Goal: Information Seeking & Learning: Learn about a topic

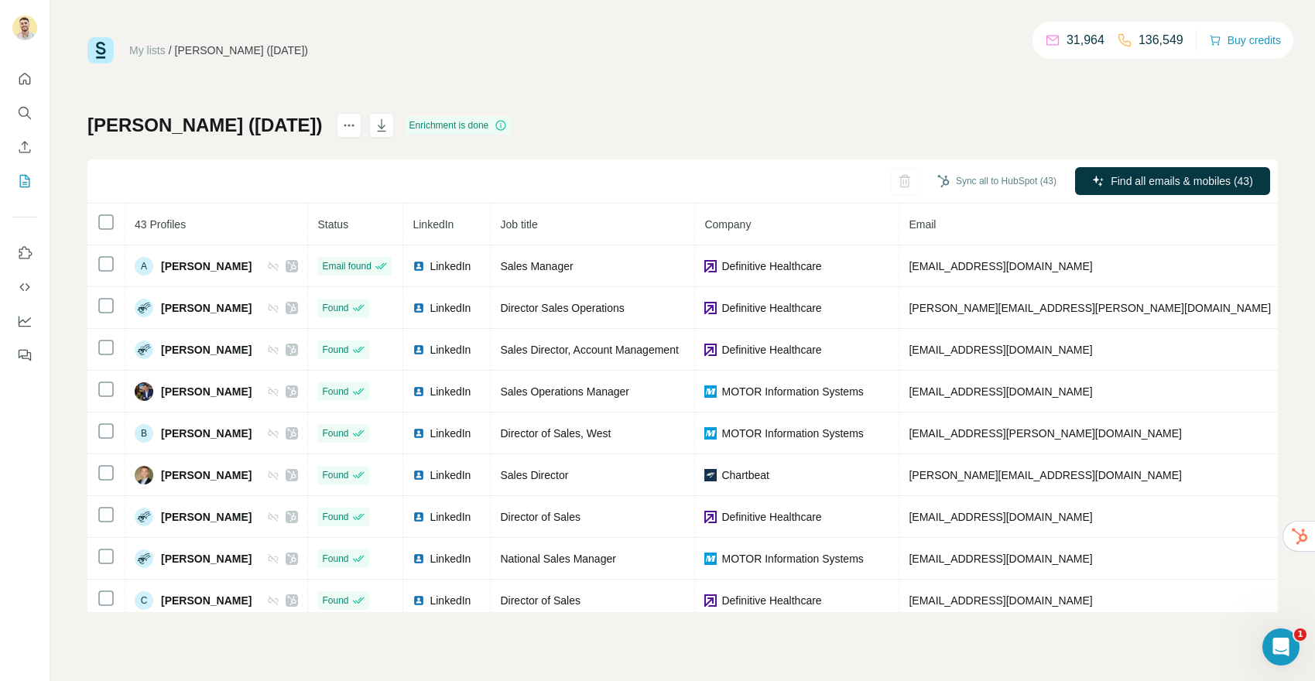
scroll to position [0, 212]
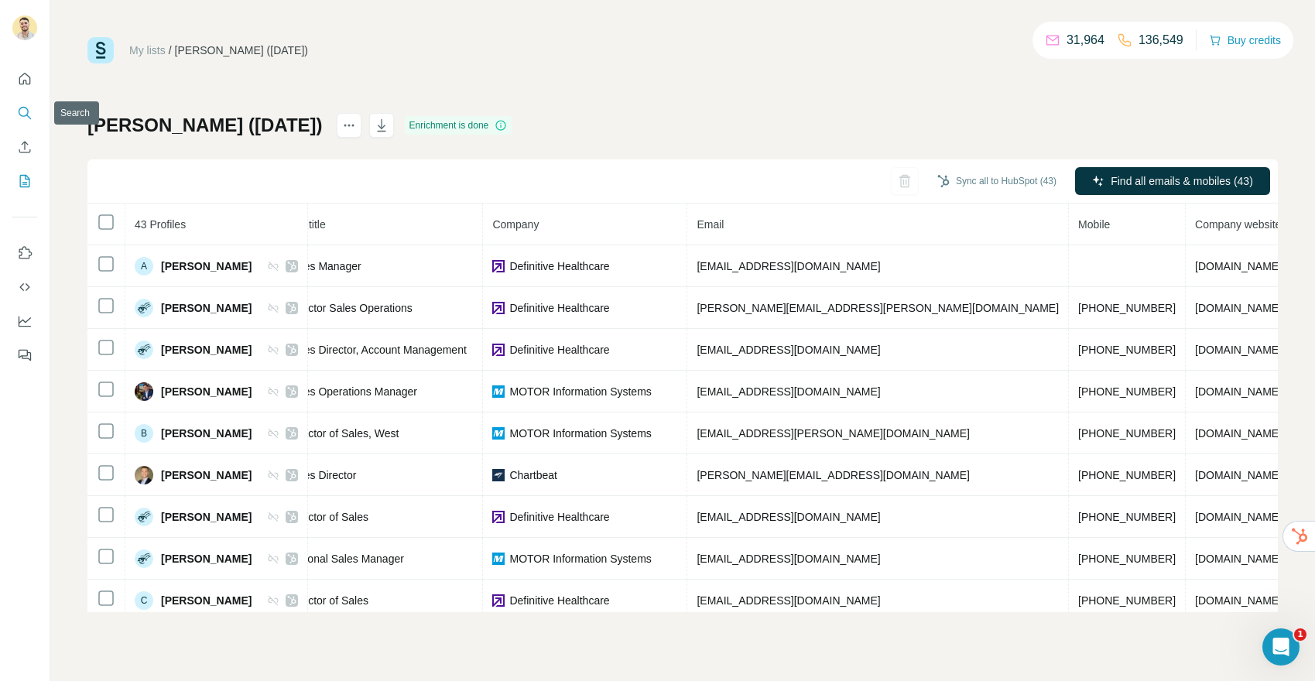
click at [27, 115] on icon "Search" at bounding box center [24, 112] width 15 height 15
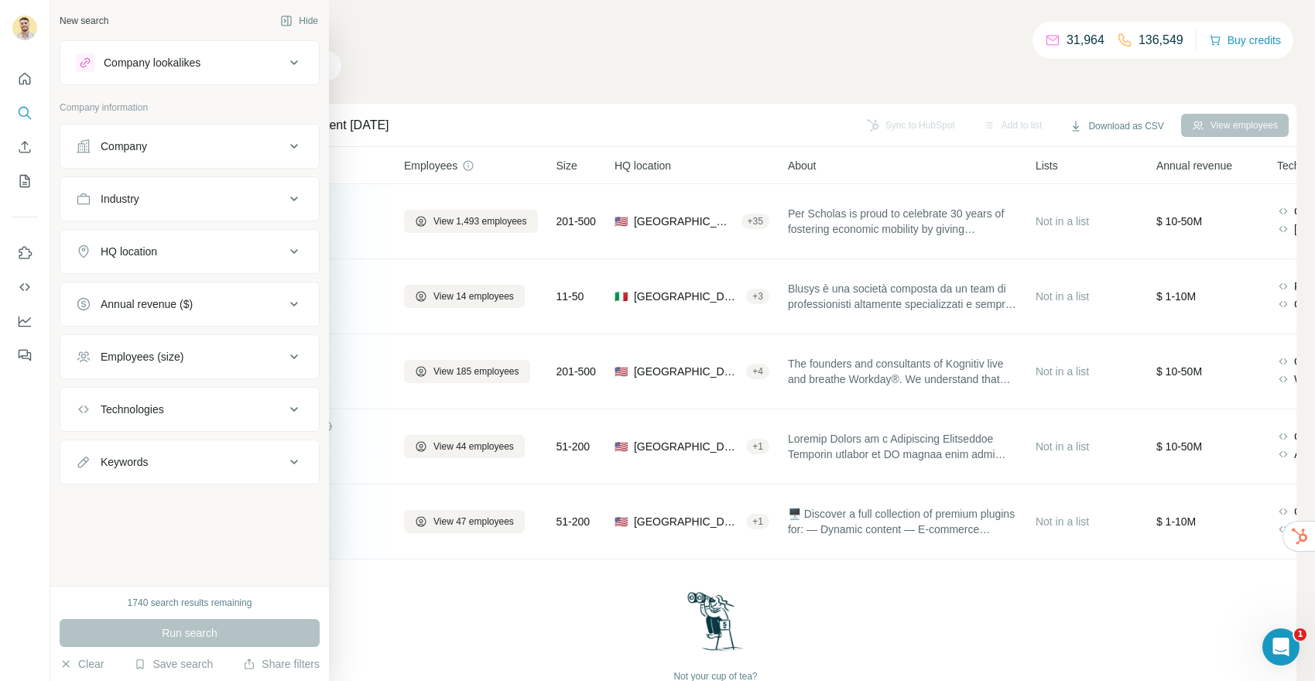
click at [197, 245] on div "HQ location" at bounding box center [180, 251] width 209 height 15
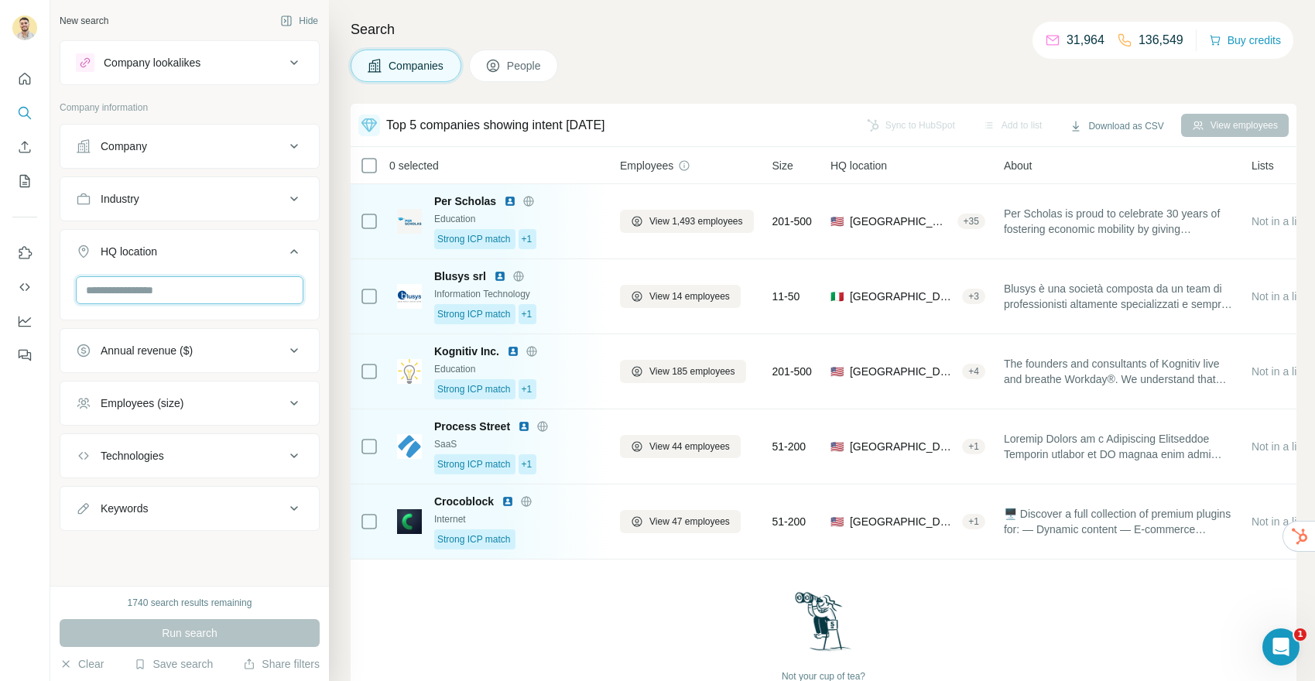
click at [211, 286] on input "text" at bounding box center [189, 290] width 227 height 28
type input "*******"
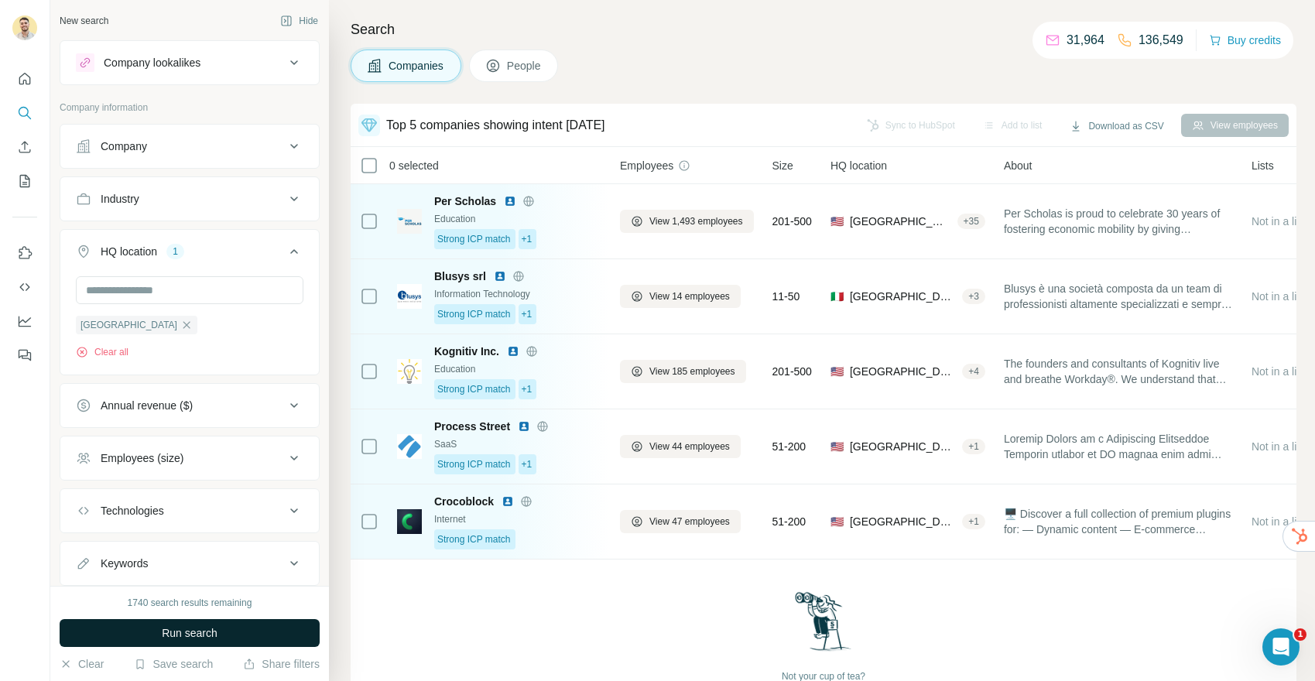
click at [204, 629] on span "Run search" at bounding box center [190, 632] width 56 height 15
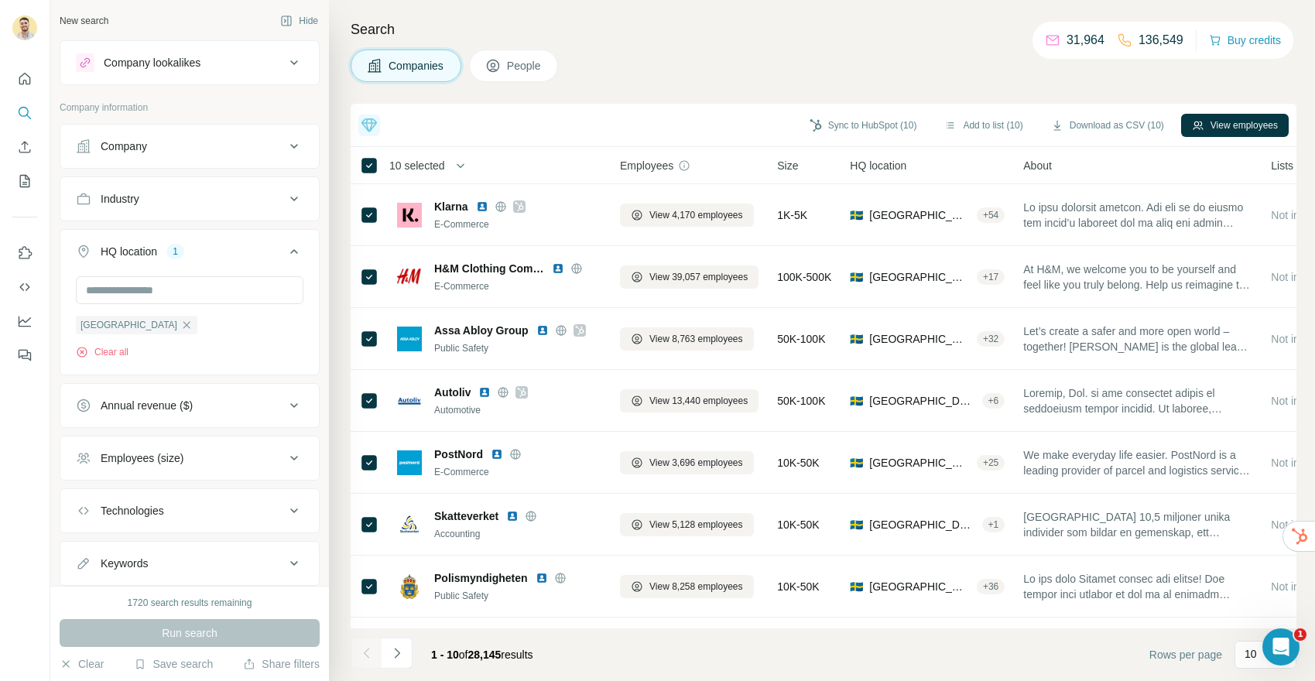
click at [516, 65] on span "People" at bounding box center [525, 65] width 36 height 15
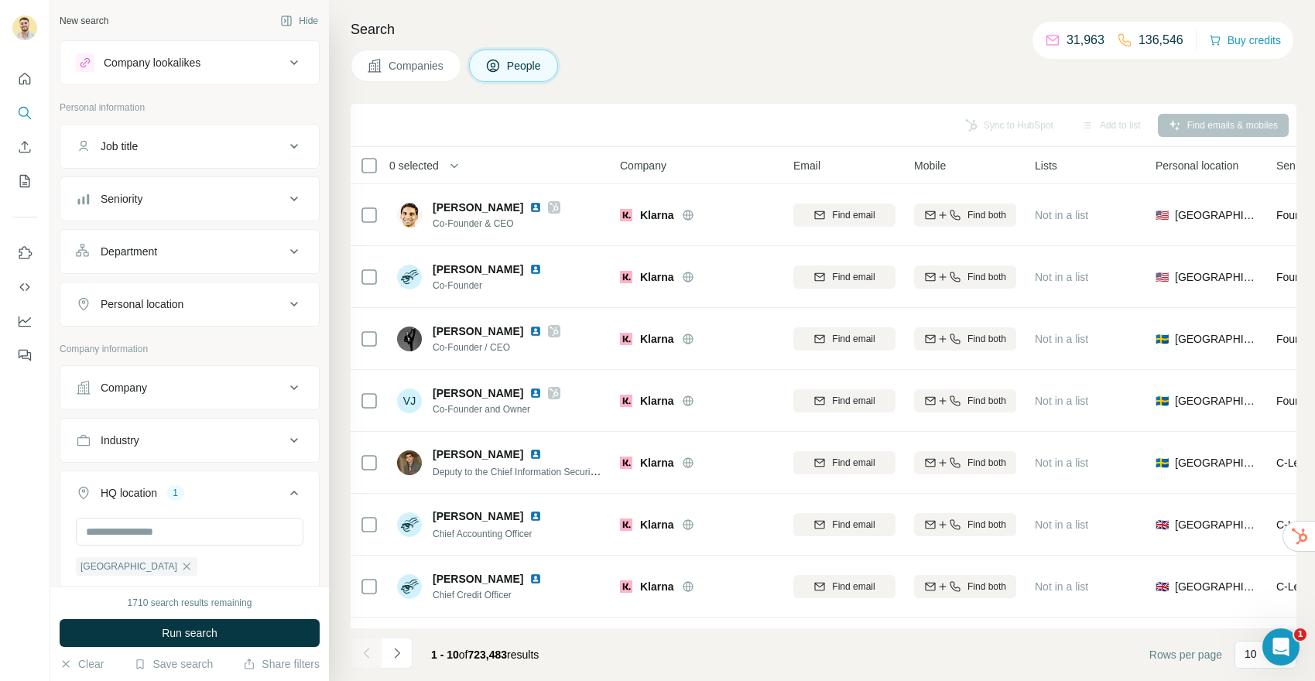
click at [200, 198] on div "Seniority" at bounding box center [180, 198] width 209 height 15
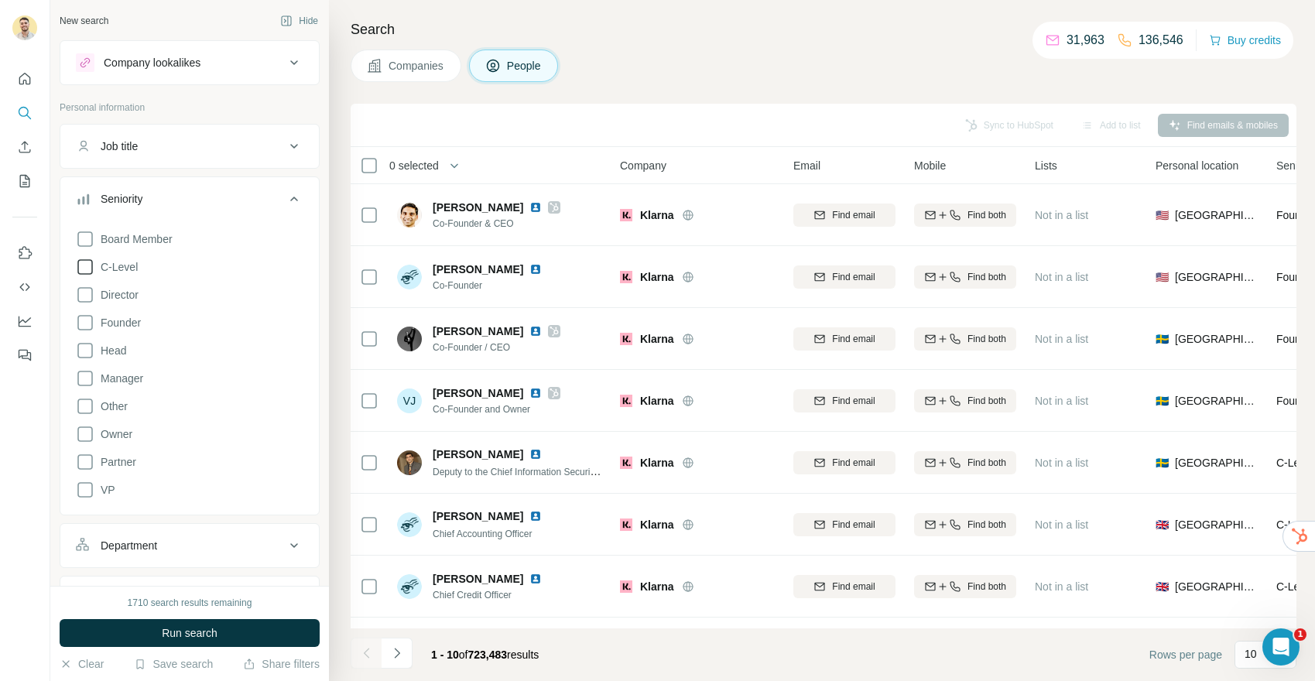
click at [85, 268] on icon at bounding box center [85, 267] width 19 height 19
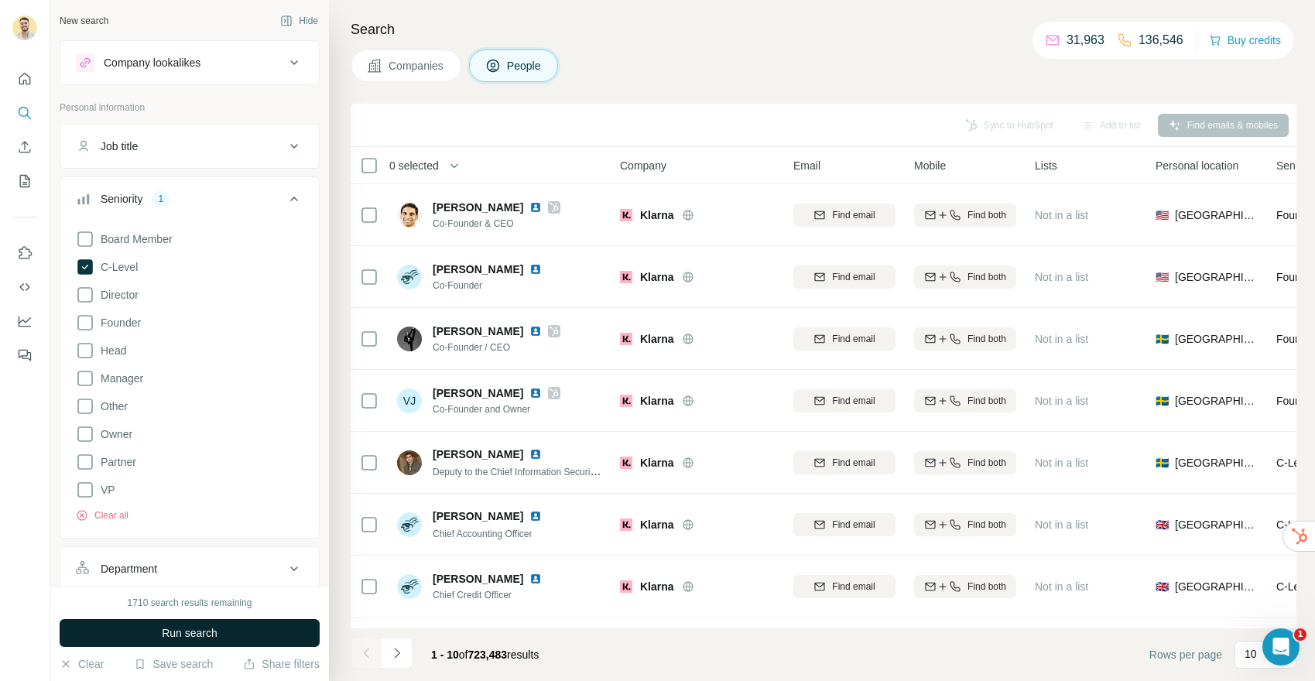
click at [200, 633] on span "Run search" at bounding box center [190, 632] width 56 height 15
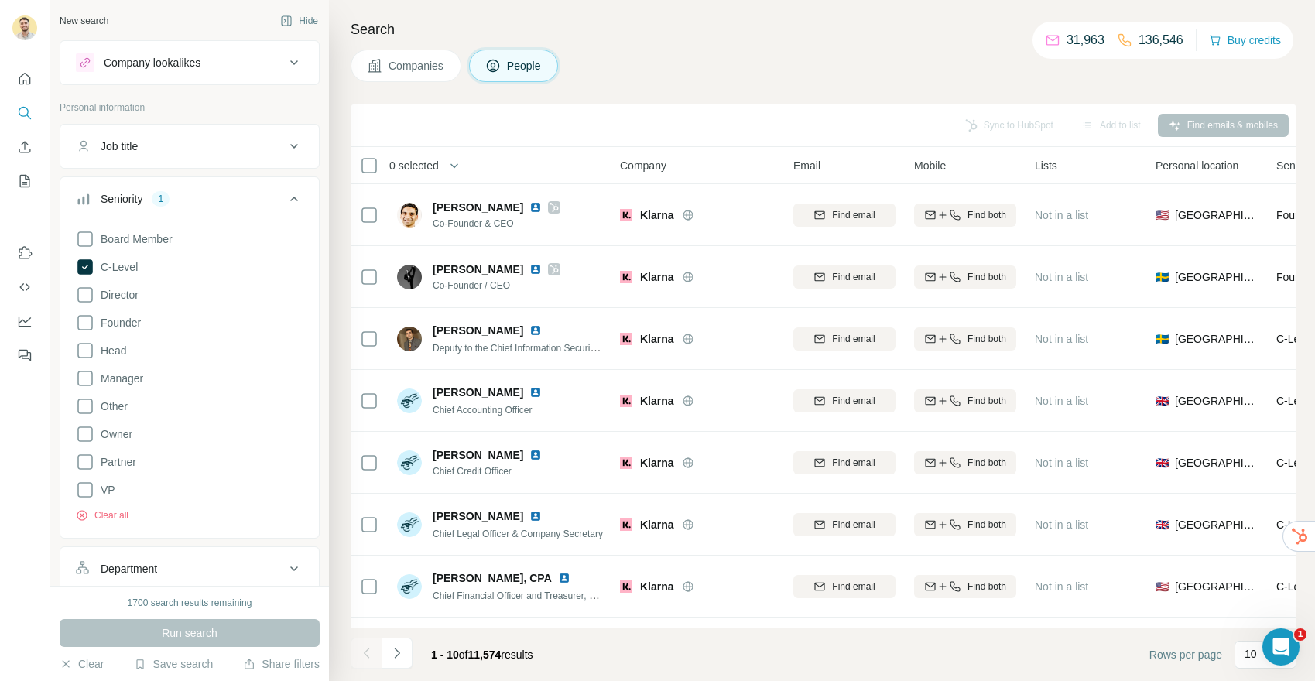
click at [194, 145] on div "Job title" at bounding box center [180, 146] width 209 height 15
click at [156, 189] on input "text" at bounding box center [174, 185] width 197 height 28
type input "***"
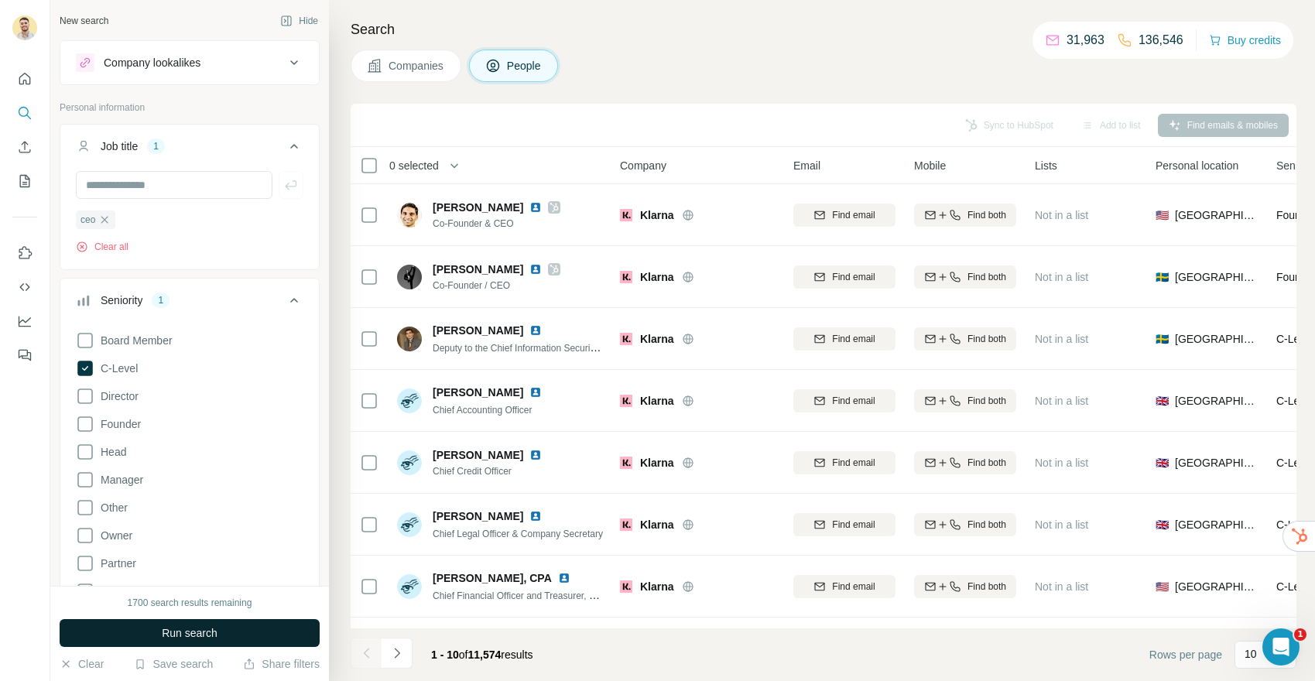
click at [217, 634] on span "Run search" at bounding box center [190, 632] width 56 height 15
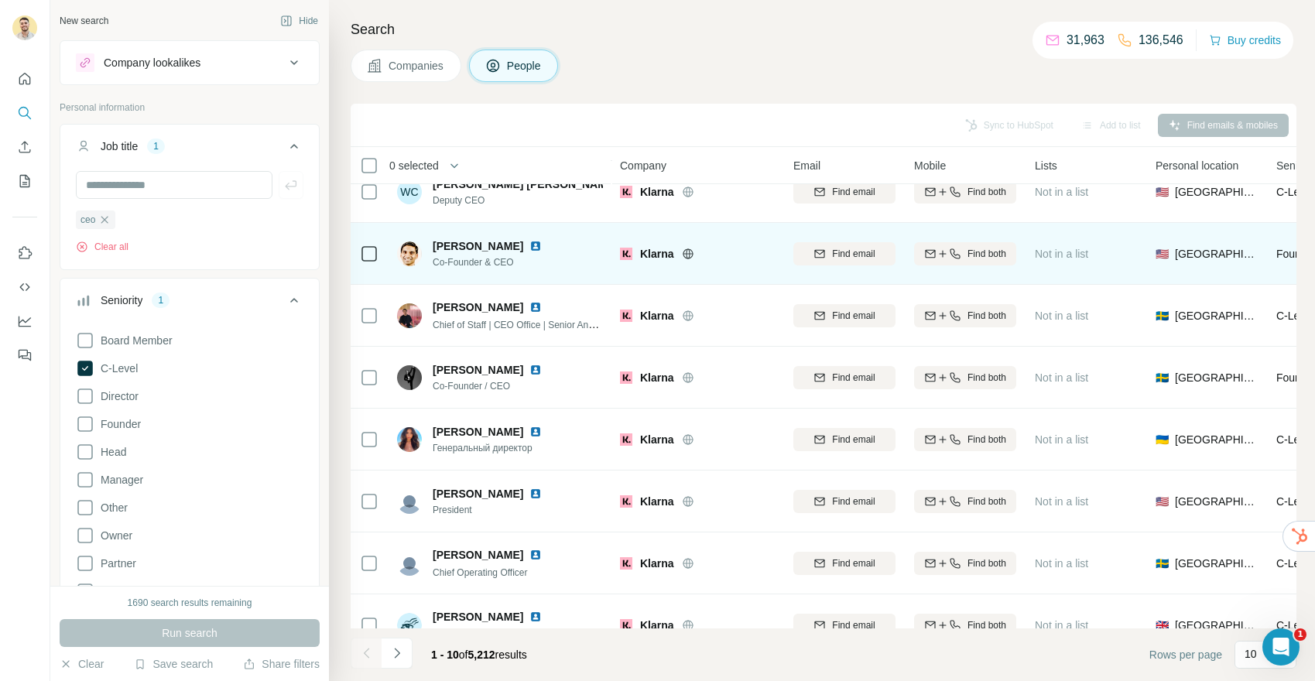
scroll to position [175, 0]
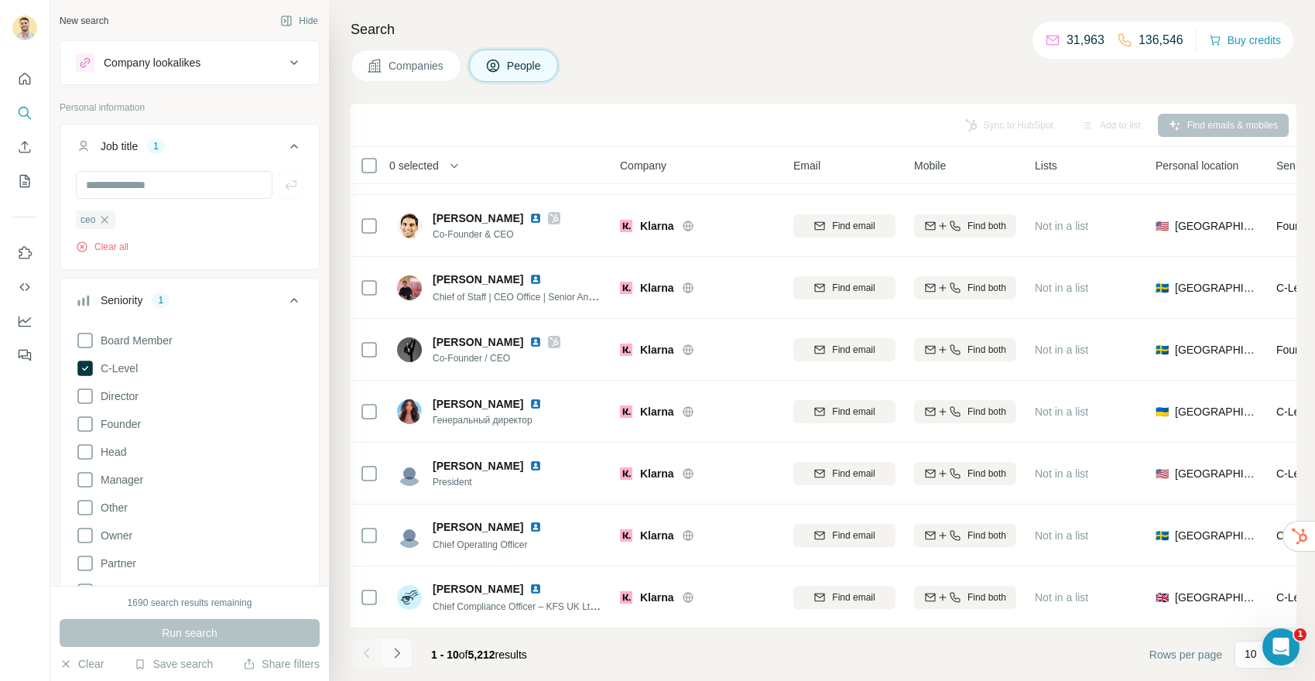
click at [404, 651] on button "Navigate to next page" at bounding box center [396, 653] width 31 height 31
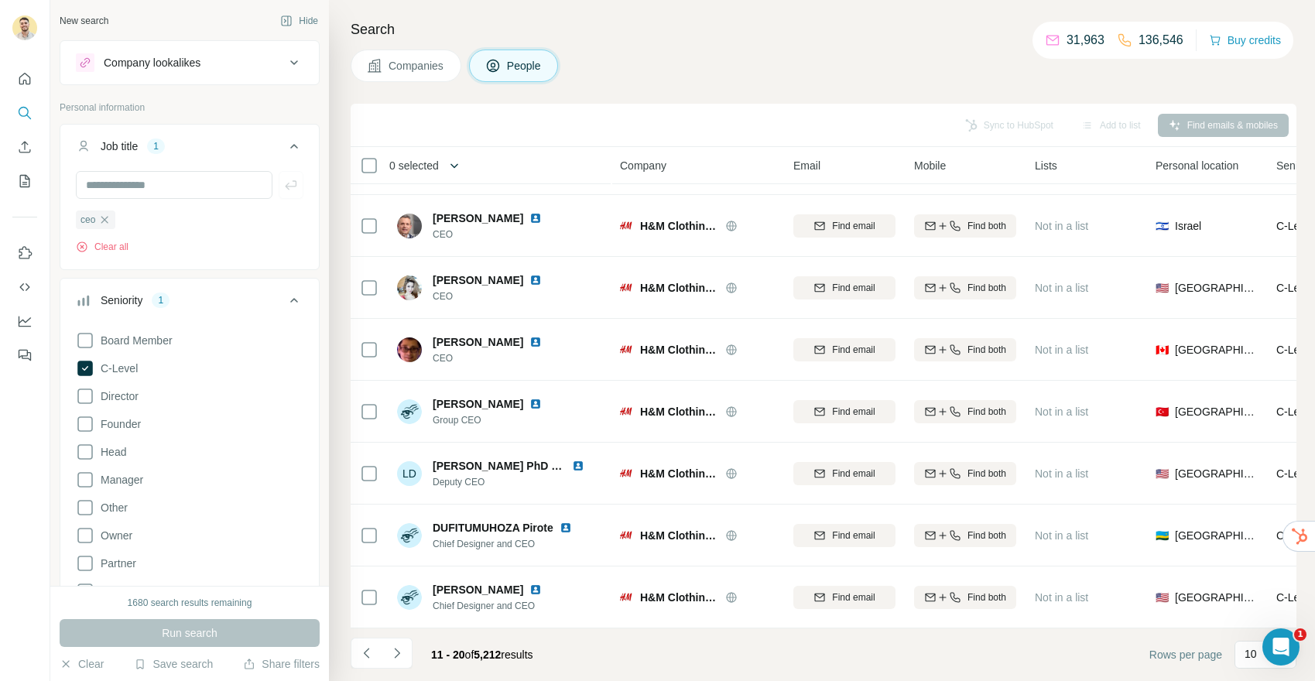
click at [458, 167] on icon "button" at bounding box center [454, 165] width 8 height 5
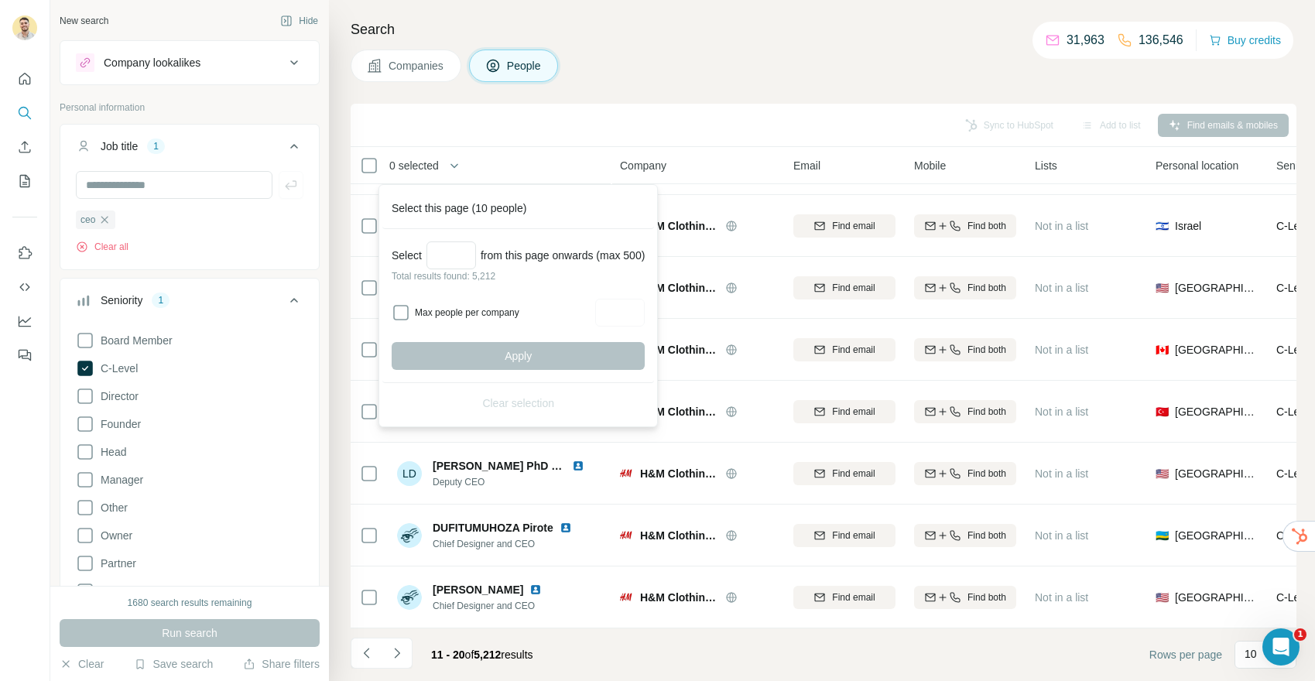
click at [528, 115] on div "Sync to HubSpot Add to list Find emails & mobiles" at bounding box center [823, 124] width 930 height 27
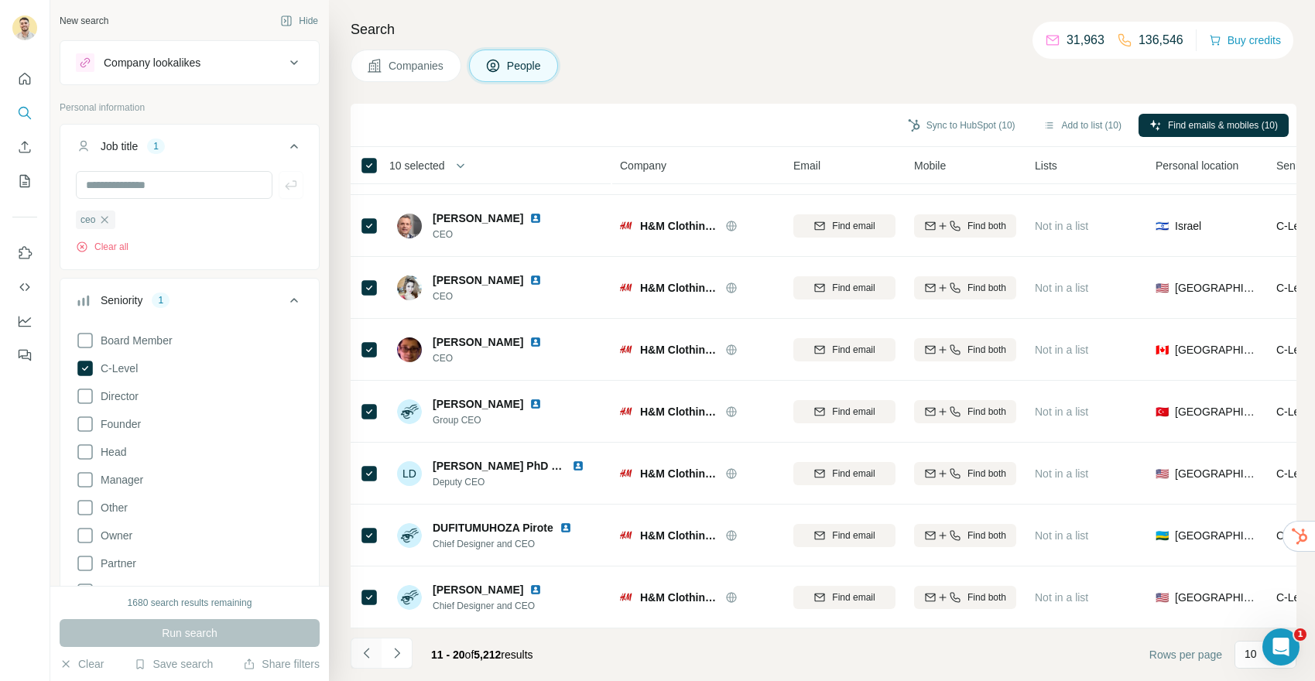
click at [362, 649] on icon "Navigate to previous page" at bounding box center [366, 652] width 15 height 15
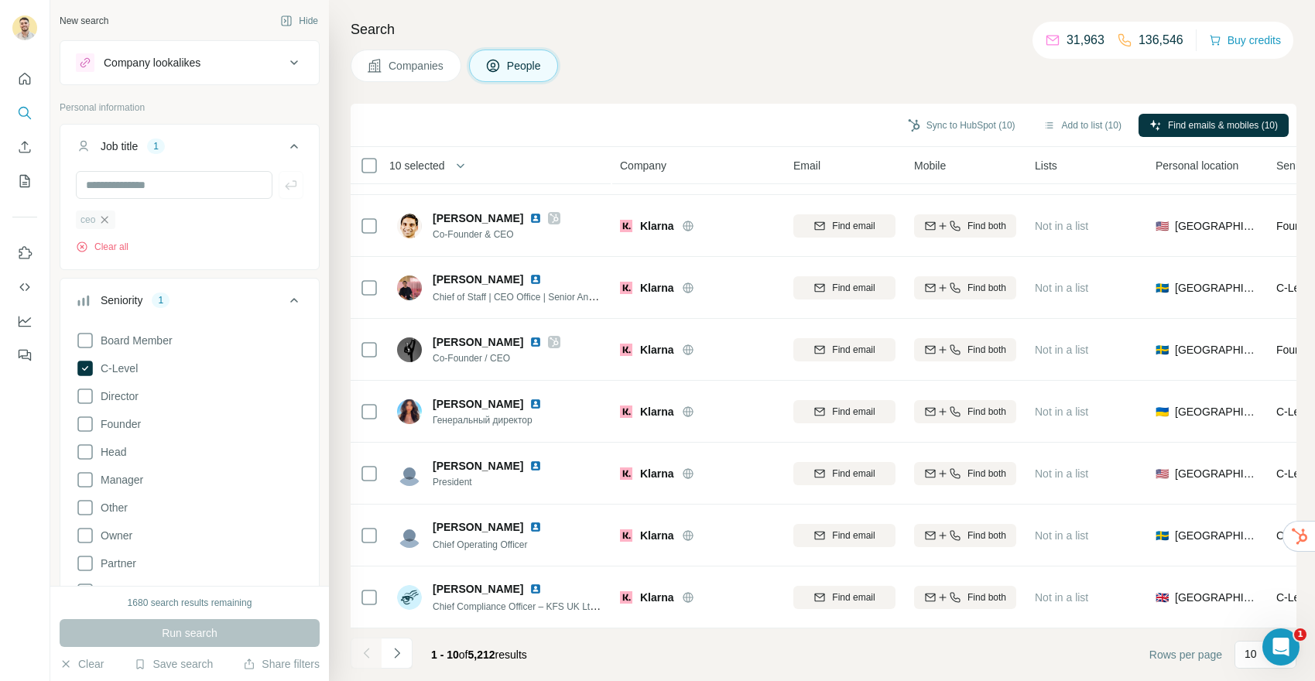
click at [110, 220] on icon "button" at bounding box center [104, 220] width 12 height 12
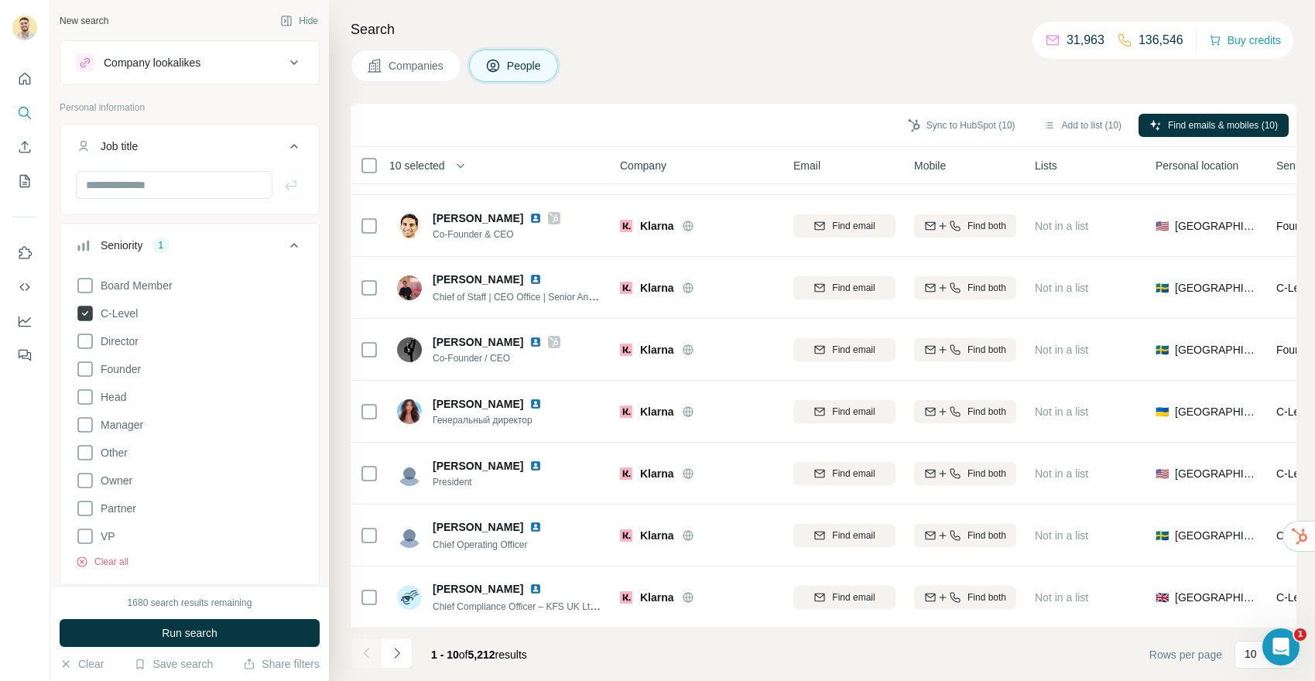
click at [91, 309] on icon at bounding box center [84, 313] width 15 height 15
click at [283, 238] on div "Seniority" at bounding box center [180, 245] width 209 height 15
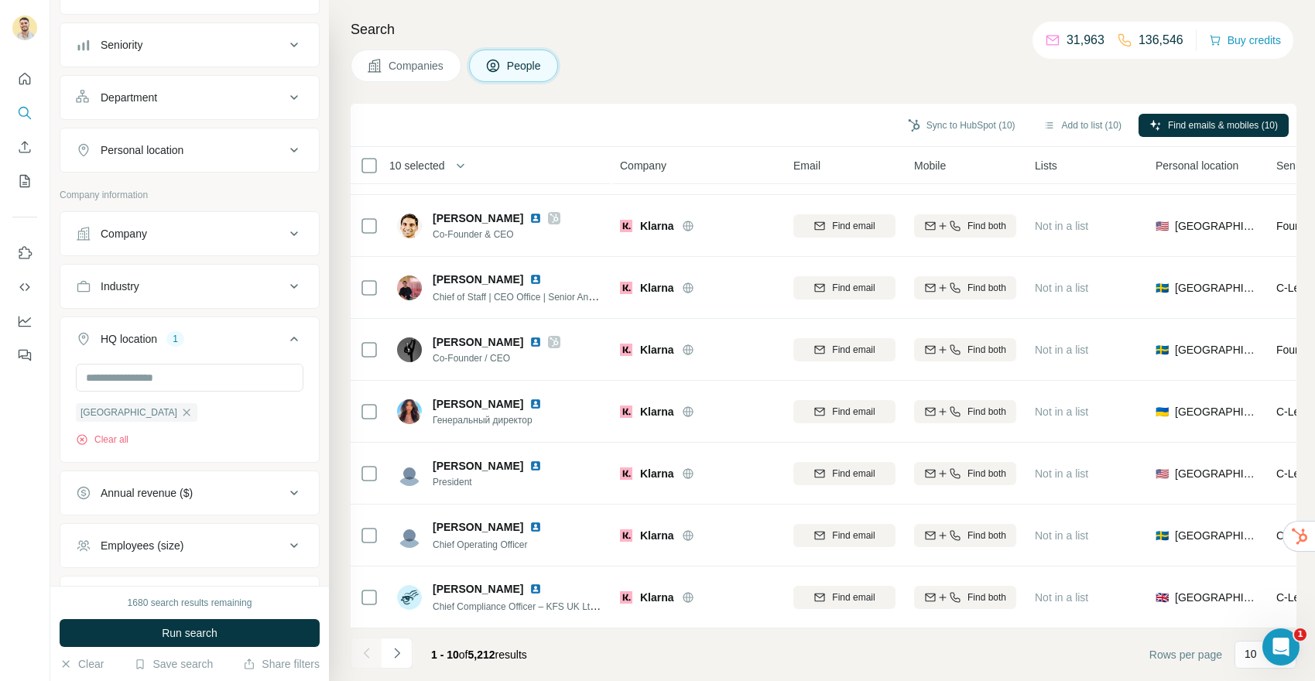
scroll to position [201, 0]
click at [219, 282] on div "Industry" at bounding box center [180, 285] width 209 height 15
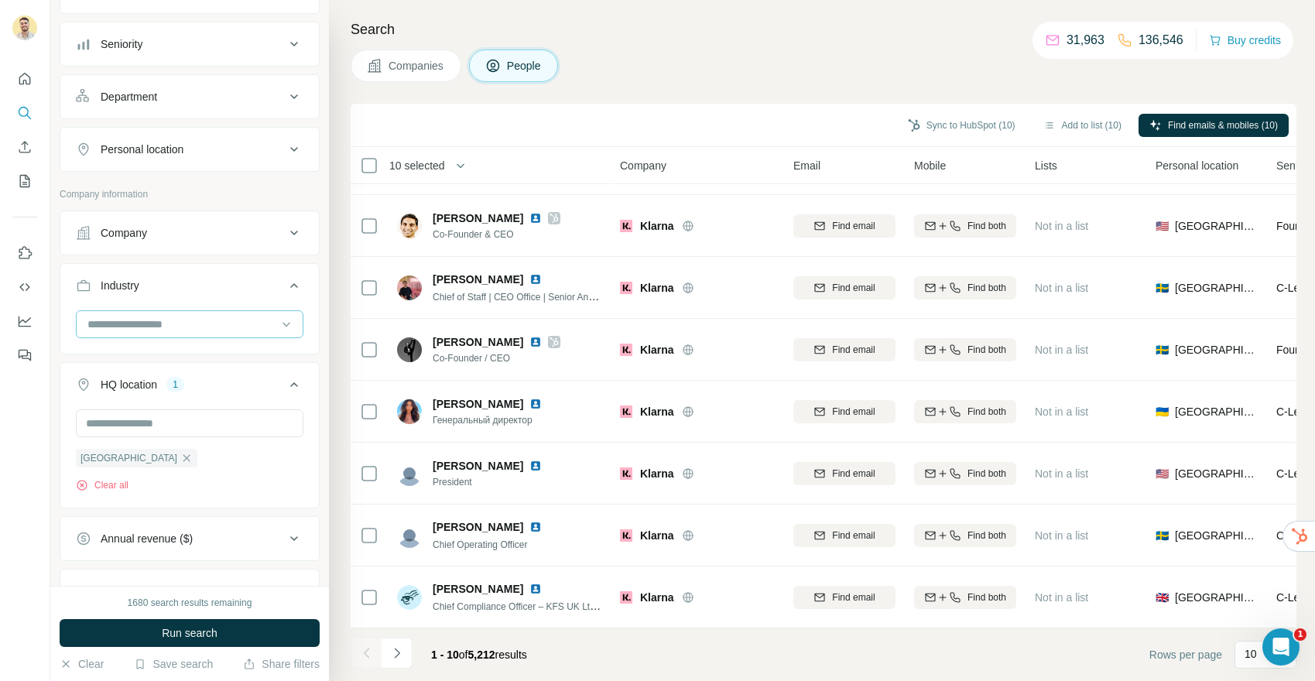
click at [178, 316] on input at bounding box center [181, 324] width 191 height 17
click at [169, 319] on input at bounding box center [181, 324] width 191 height 17
click at [144, 320] on input at bounding box center [181, 324] width 191 height 17
click at [138, 321] on input at bounding box center [181, 324] width 191 height 17
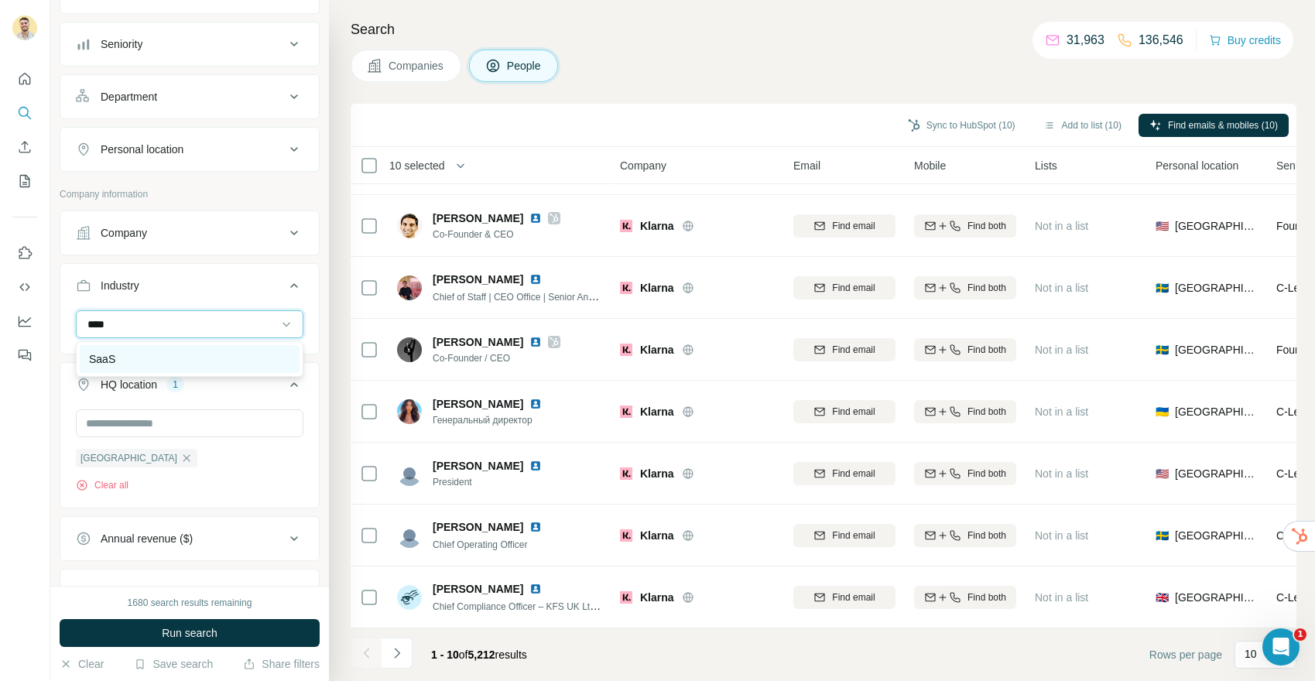
type input "****"
click at [118, 357] on div "SaaS" at bounding box center [189, 358] width 201 height 15
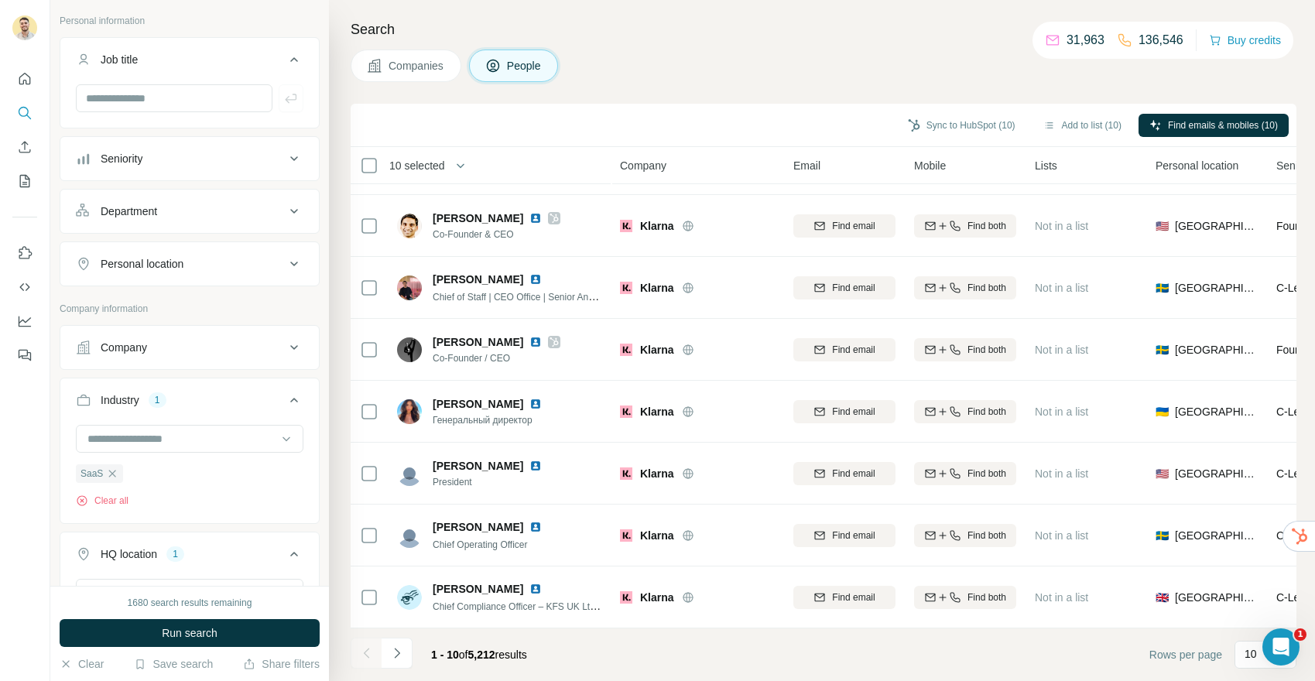
scroll to position [56, 0]
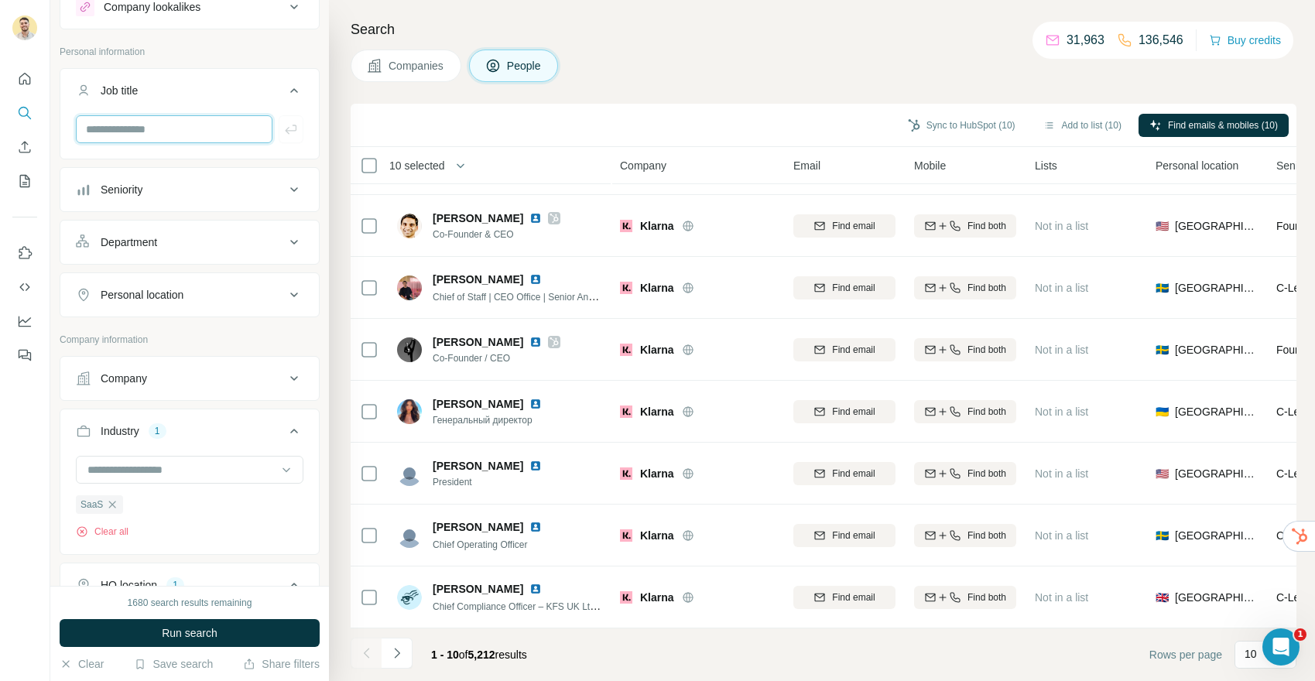
click at [186, 131] on input "text" at bounding box center [174, 129] width 197 height 28
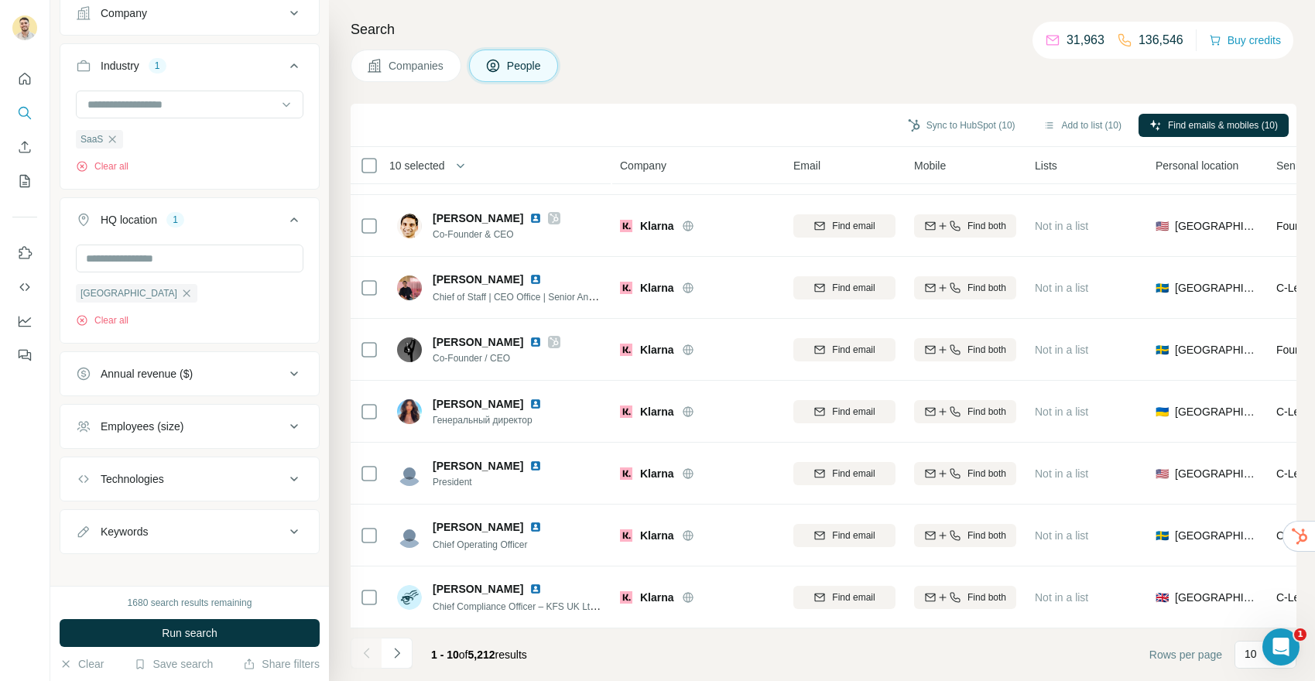
scroll to position [433, 0]
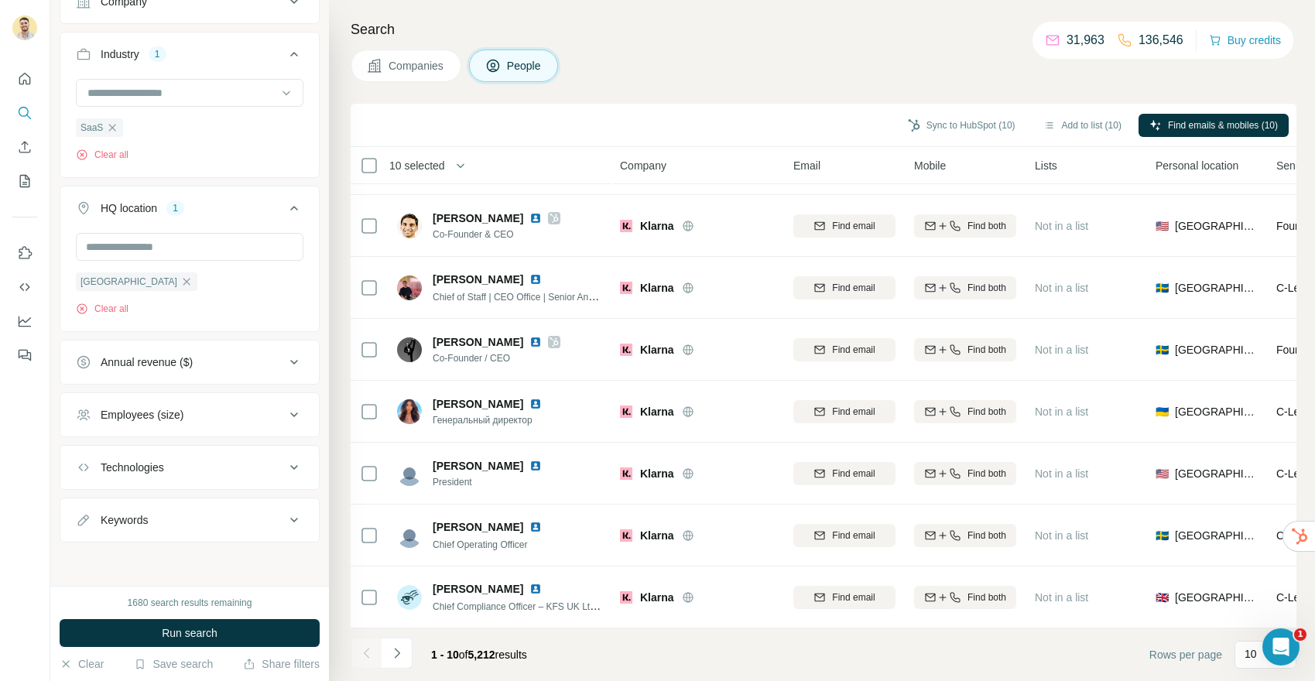
click at [156, 466] on div "Technologies" at bounding box center [132, 467] width 63 height 15
click at [179, 502] on input "text" at bounding box center [189, 505] width 227 height 28
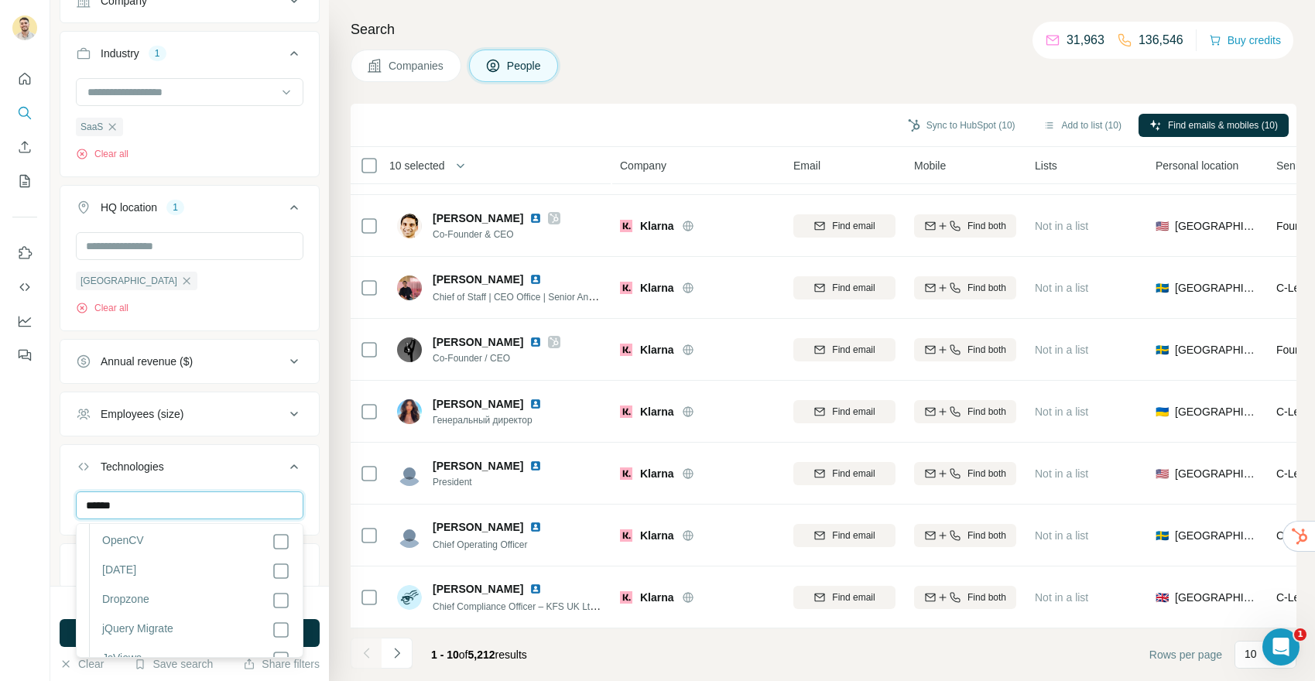
scroll to position [0, 0]
type input "******"
click at [92, 546] on icon "button" at bounding box center [90, 548] width 15 height 15
click at [84, 545] on icon "button" at bounding box center [90, 548] width 15 height 15
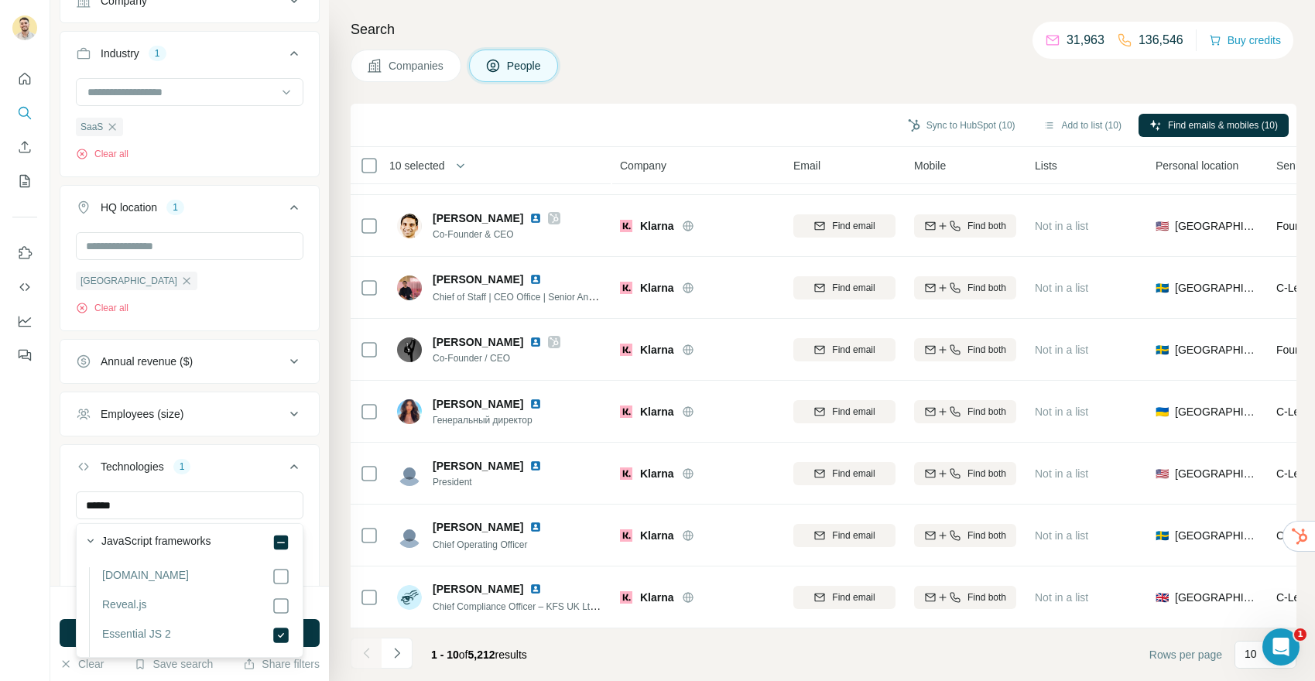
scroll to position [106, 0]
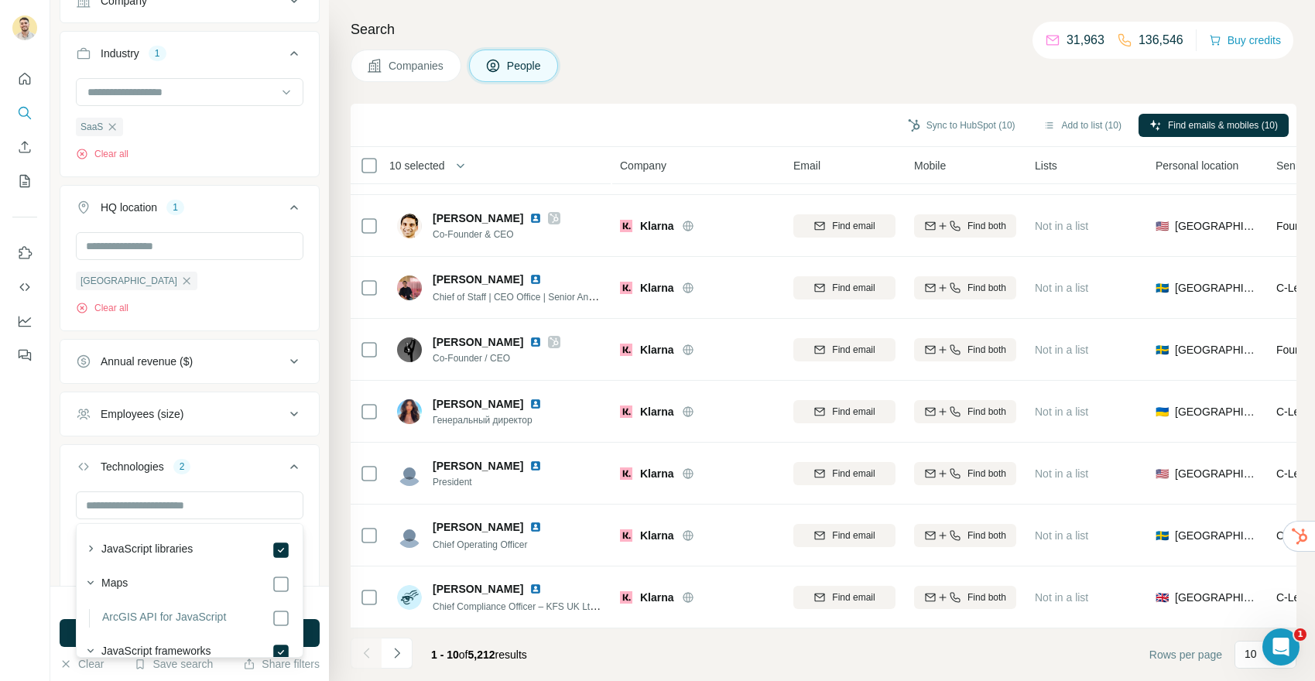
click at [34, 519] on div at bounding box center [25, 340] width 50 height 681
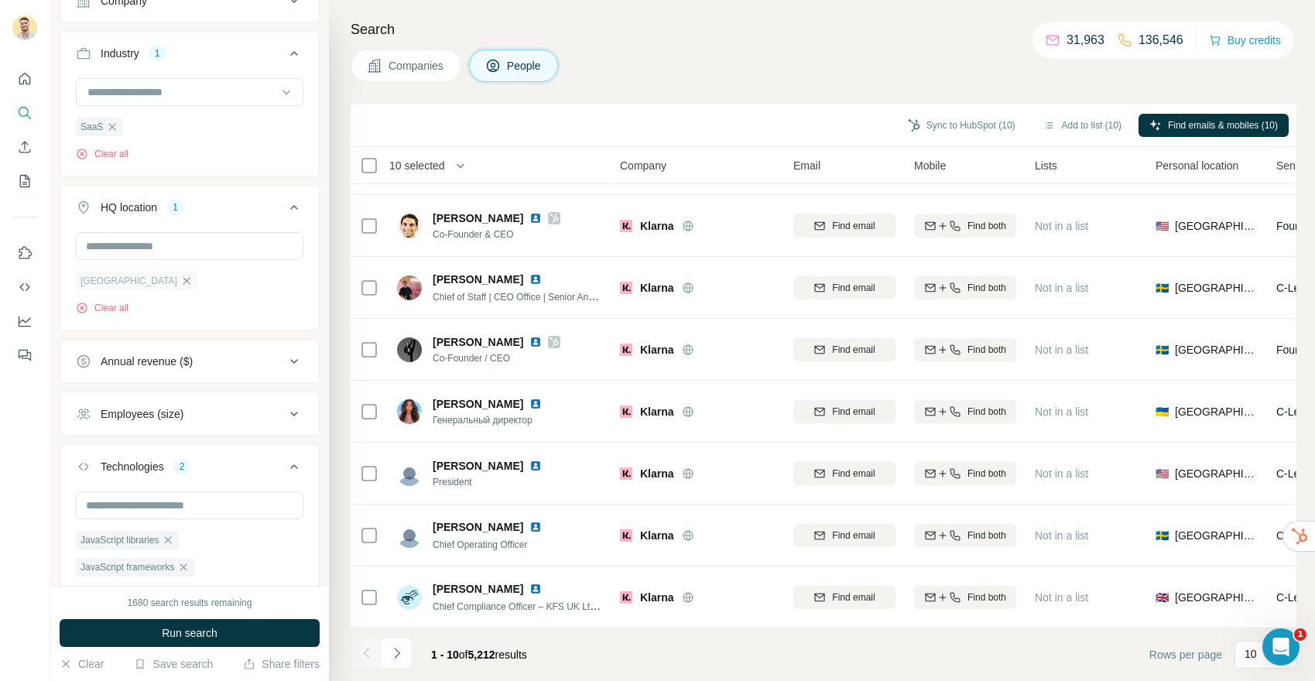
click at [180, 285] on icon "button" at bounding box center [186, 281] width 12 height 12
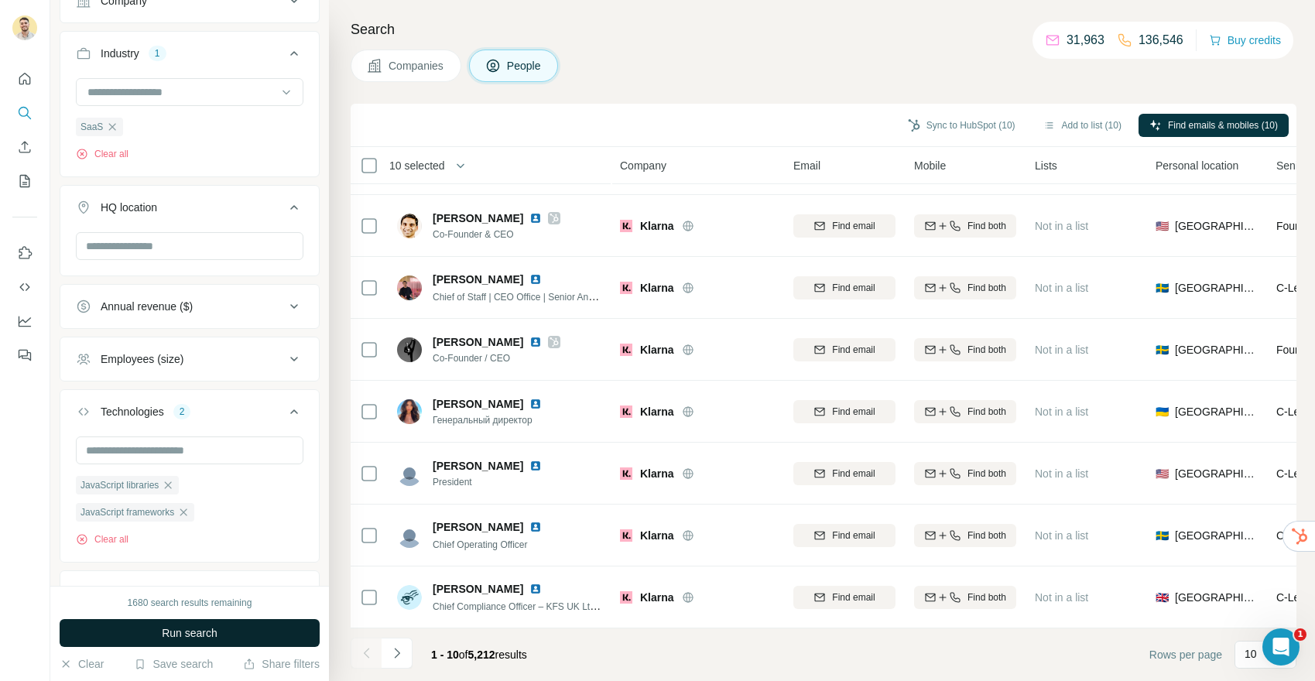
click at [231, 625] on button "Run search" at bounding box center [190, 633] width 260 height 28
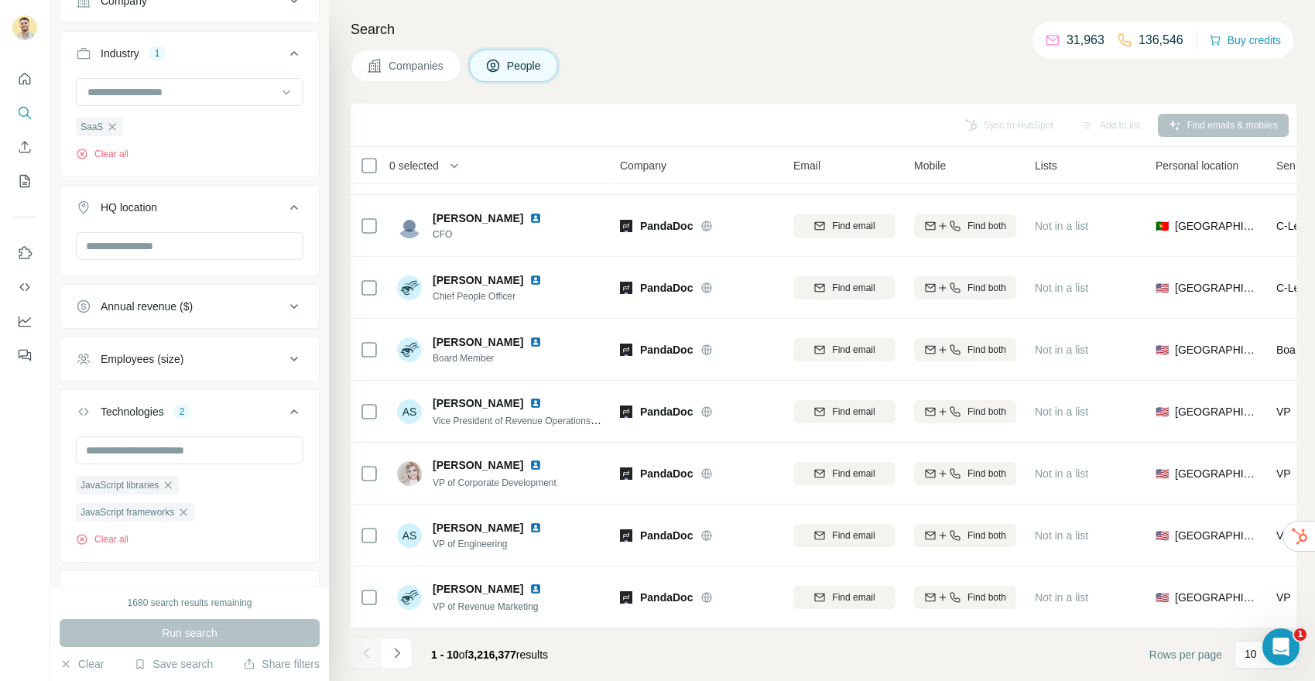
click at [425, 65] on span "Companies" at bounding box center [416, 65] width 56 height 15
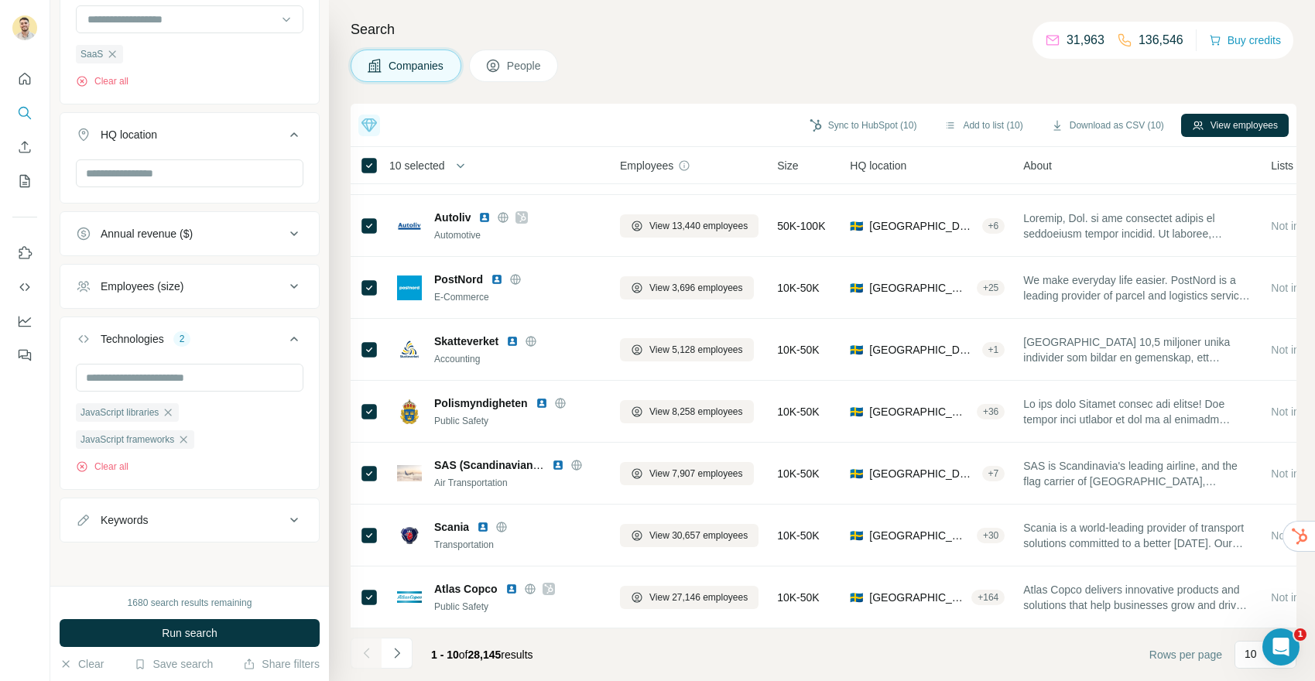
scroll to position [145, 0]
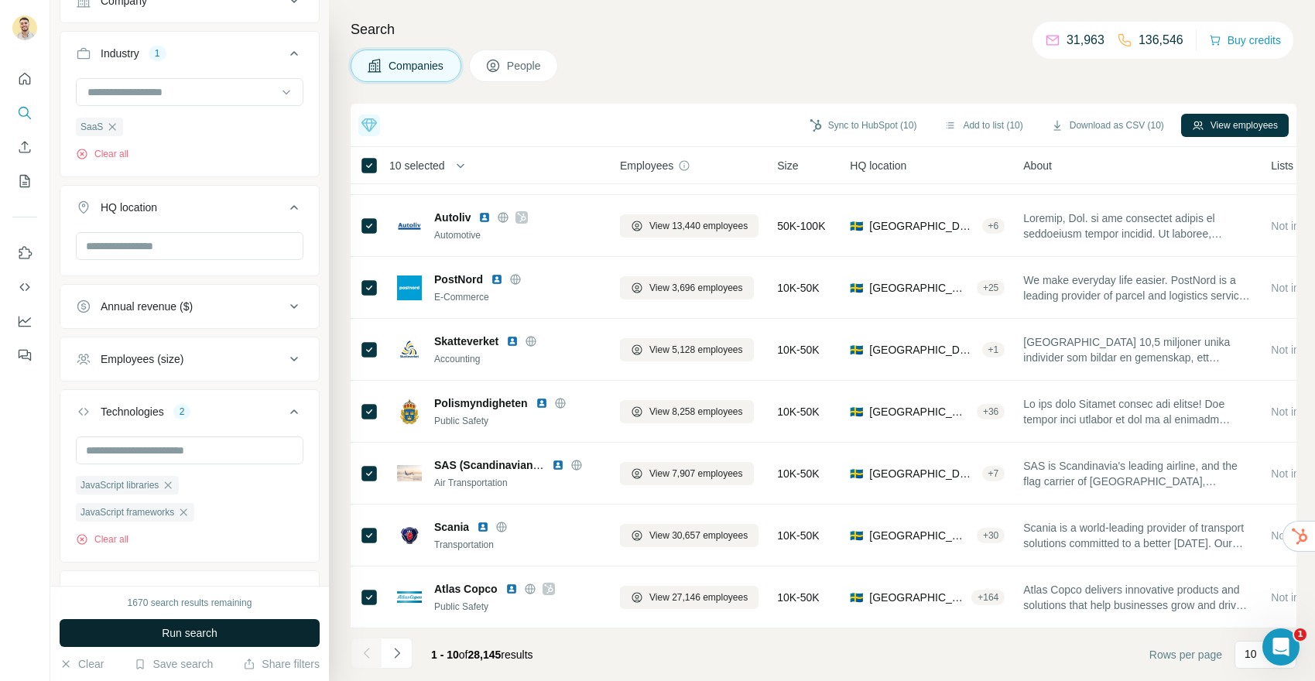
click at [198, 634] on span "Run search" at bounding box center [190, 632] width 56 height 15
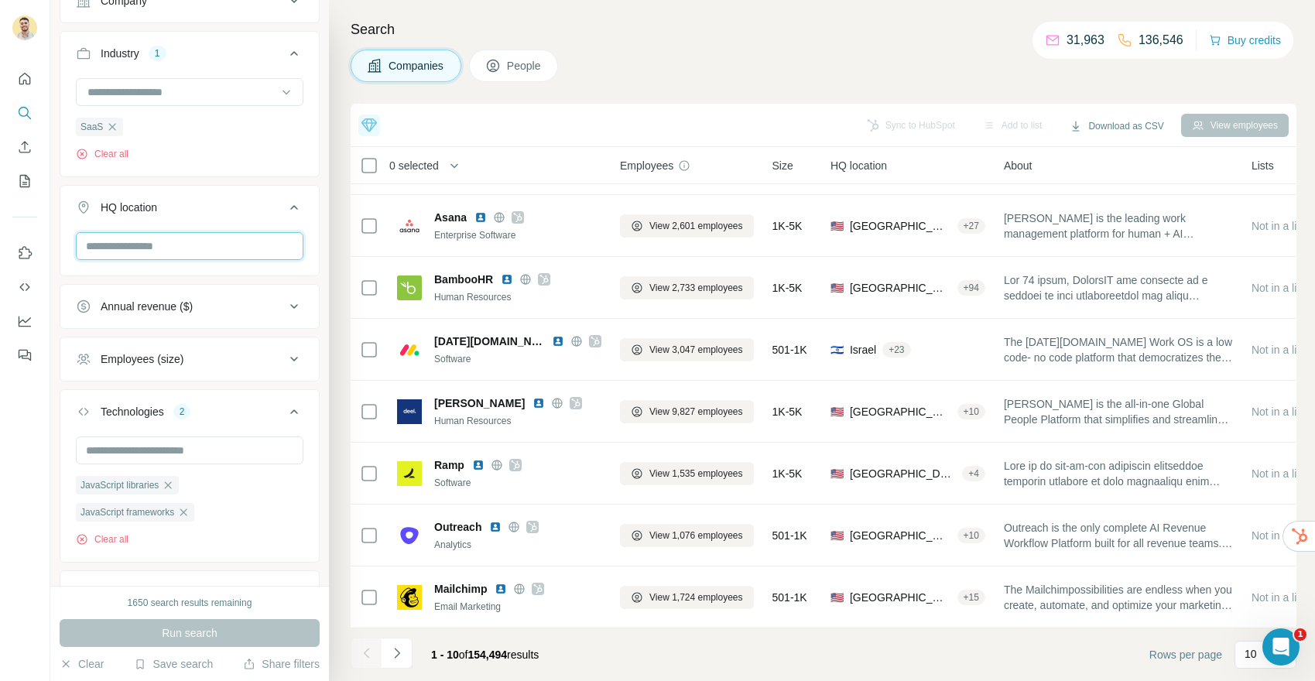
click at [169, 245] on input "text" at bounding box center [189, 246] width 227 height 28
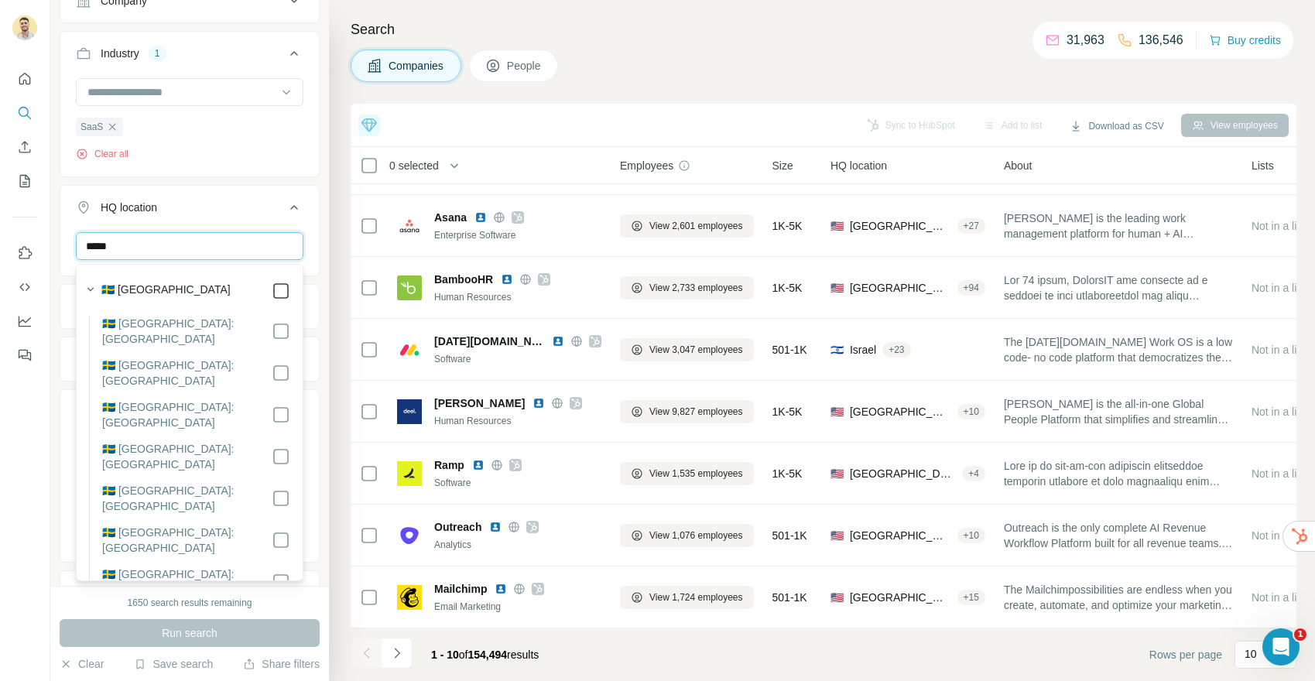
type input "*****"
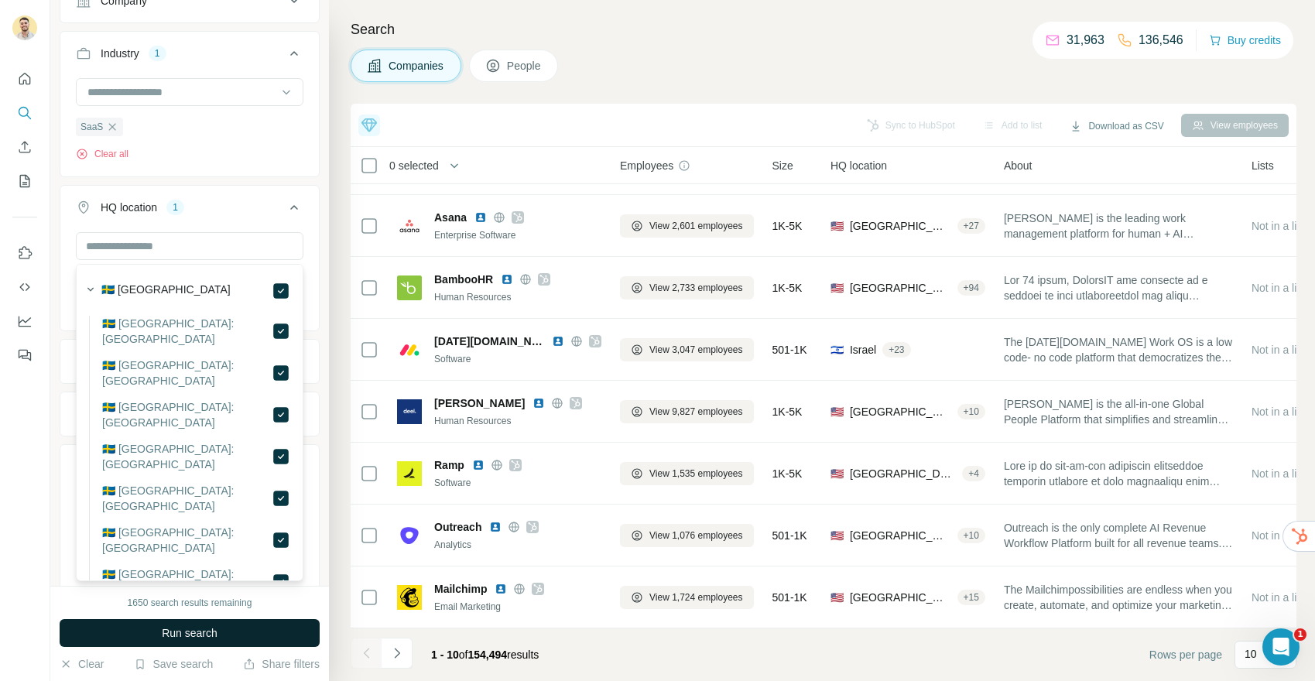
click at [226, 623] on button "Run search" at bounding box center [190, 633] width 260 height 28
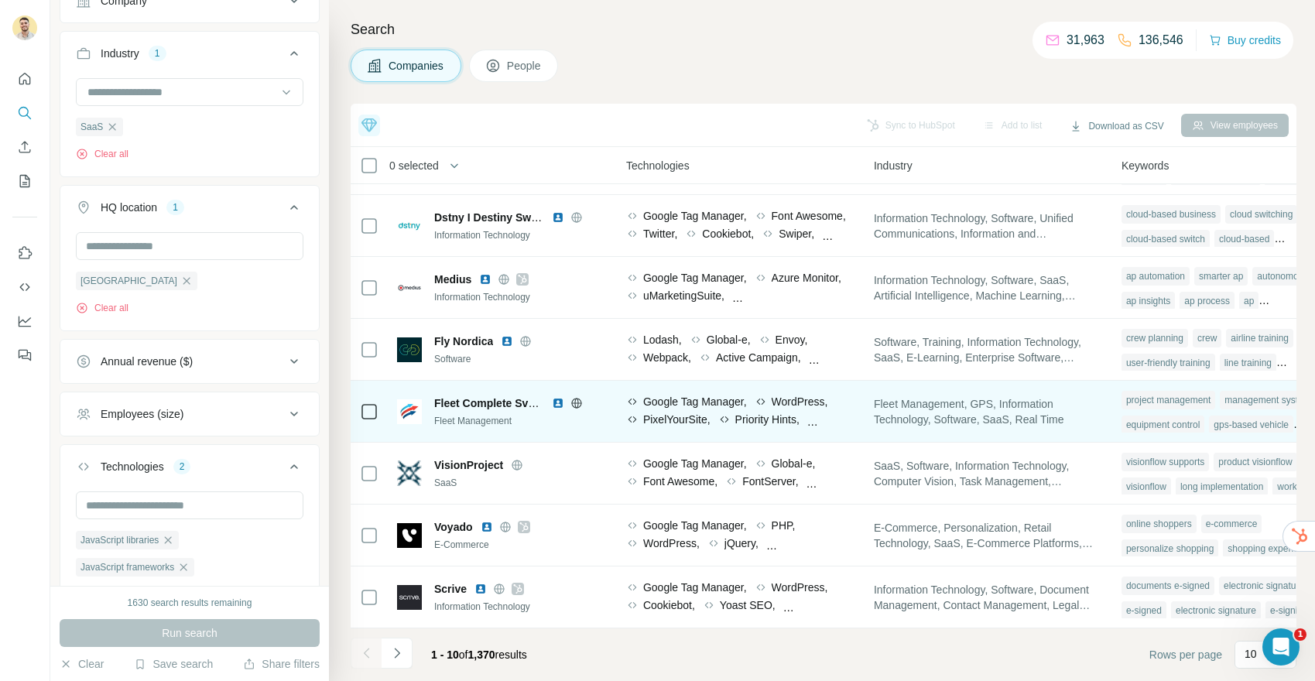
scroll to position [175, 869]
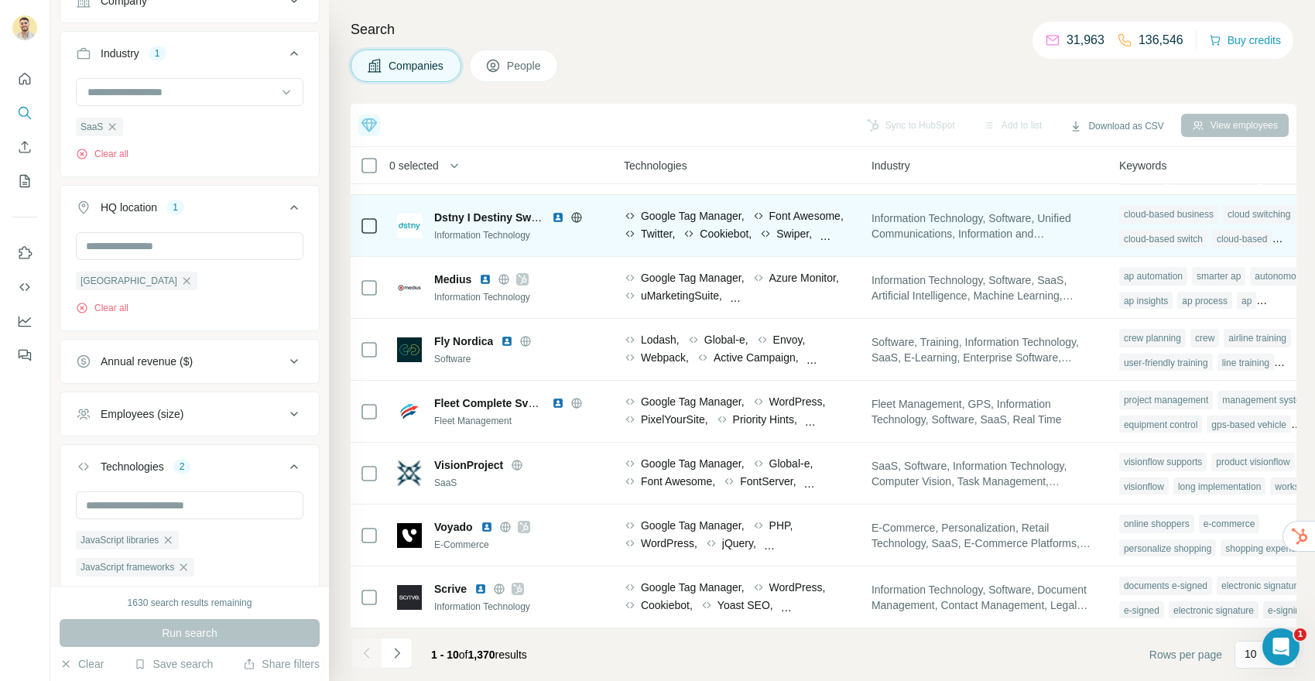
click at [675, 238] on div "Twitter," at bounding box center [649, 233] width 51 height 15
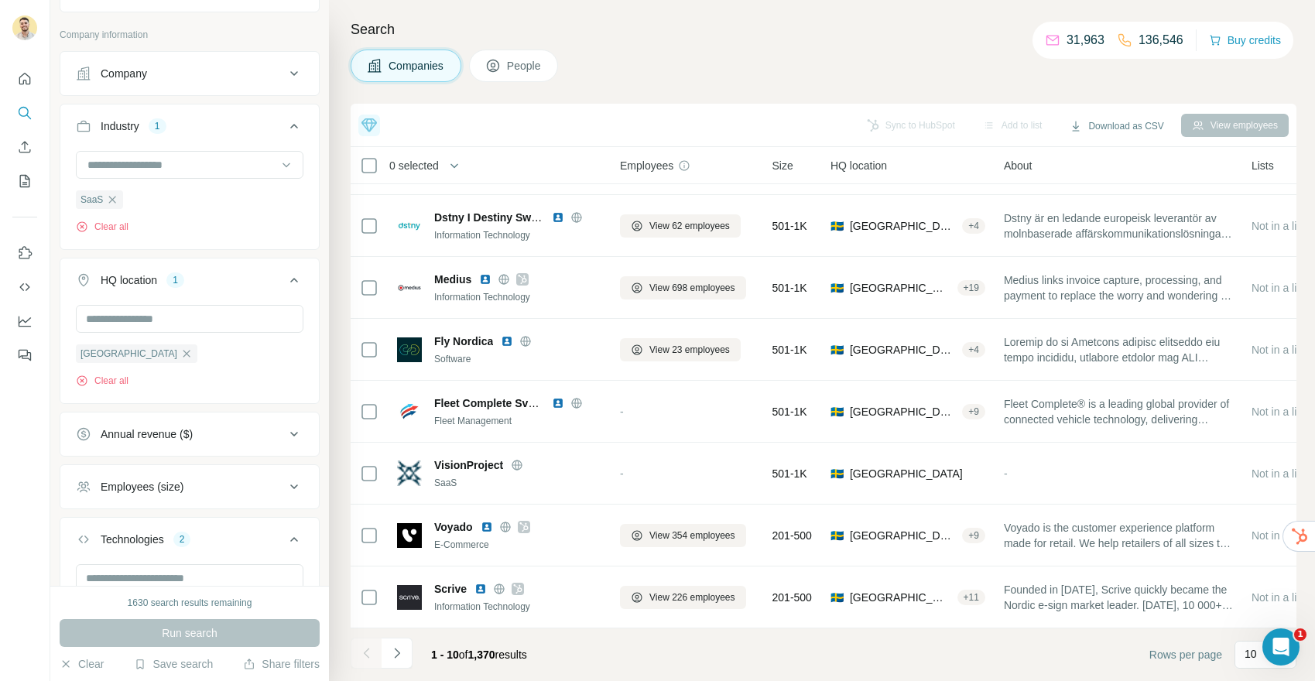
scroll to position [56, 0]
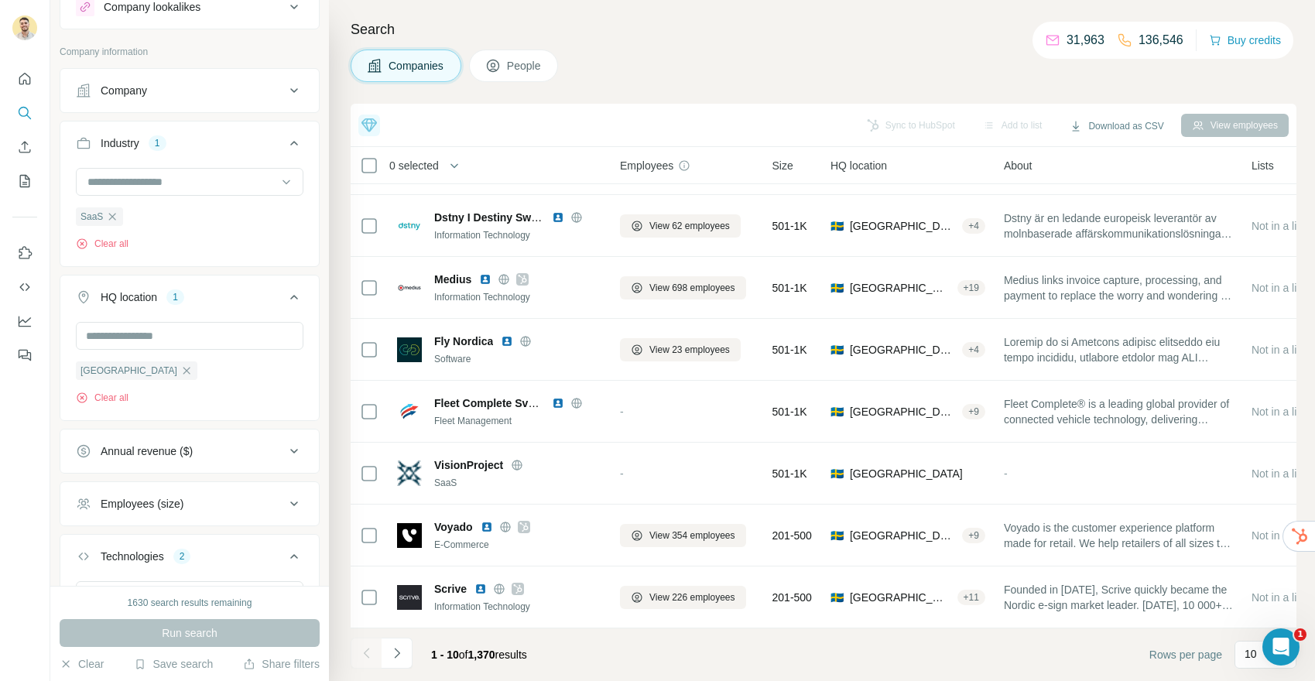
click at [491, 60] on icon at bounding box center [492, 65] width 15 height 15
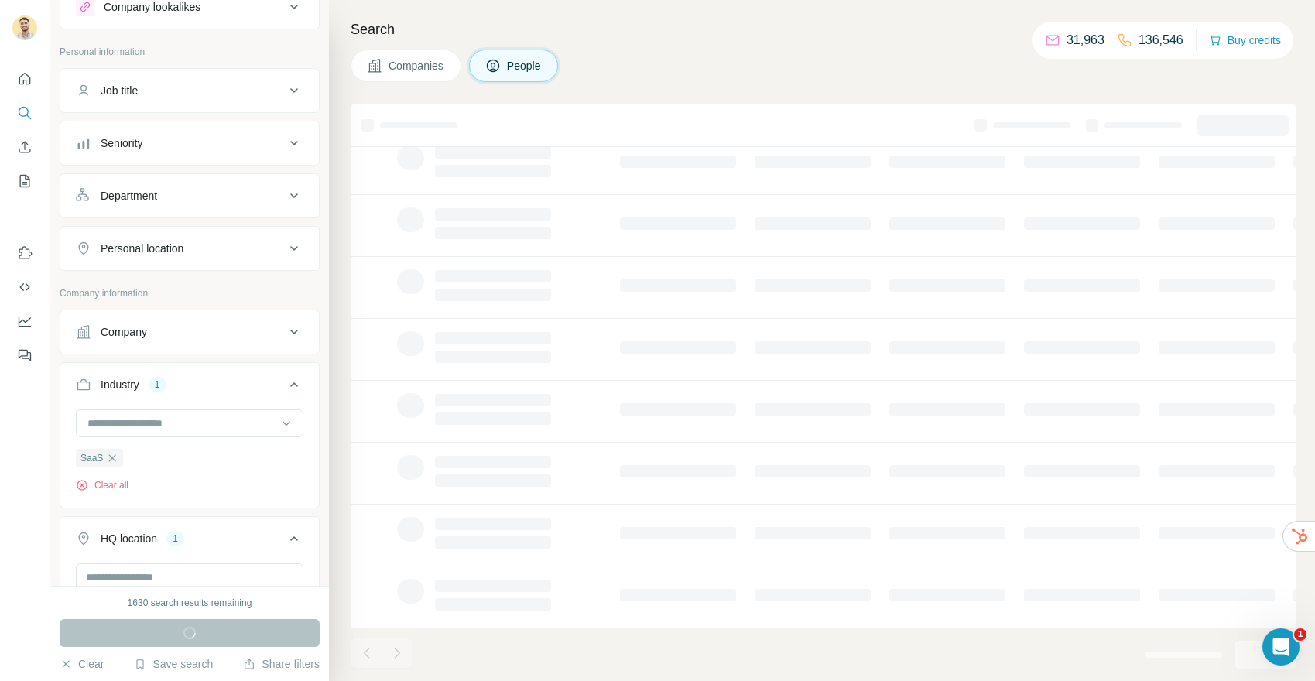
click at [171, 97] on div "Job title" at bounding box center [180, 90] width 209 height 15
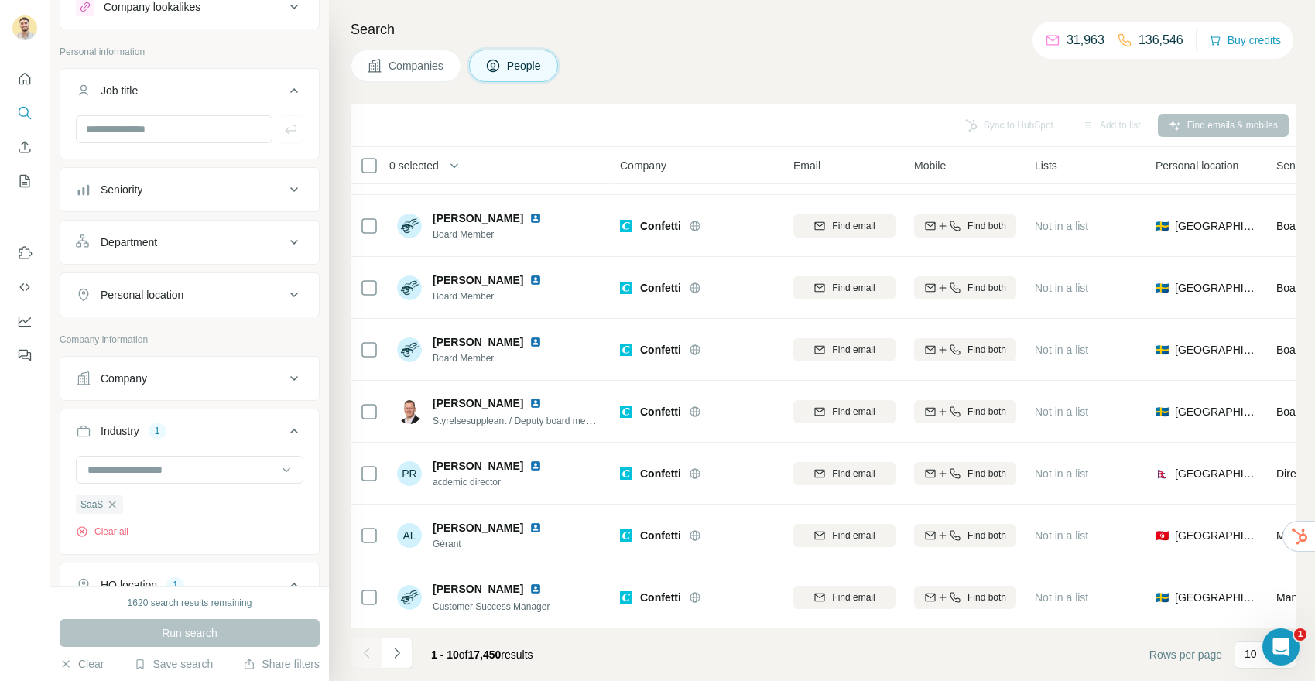
click at [186, 240] on div "Department" at bounding box center [180, 241] width 209 height 15
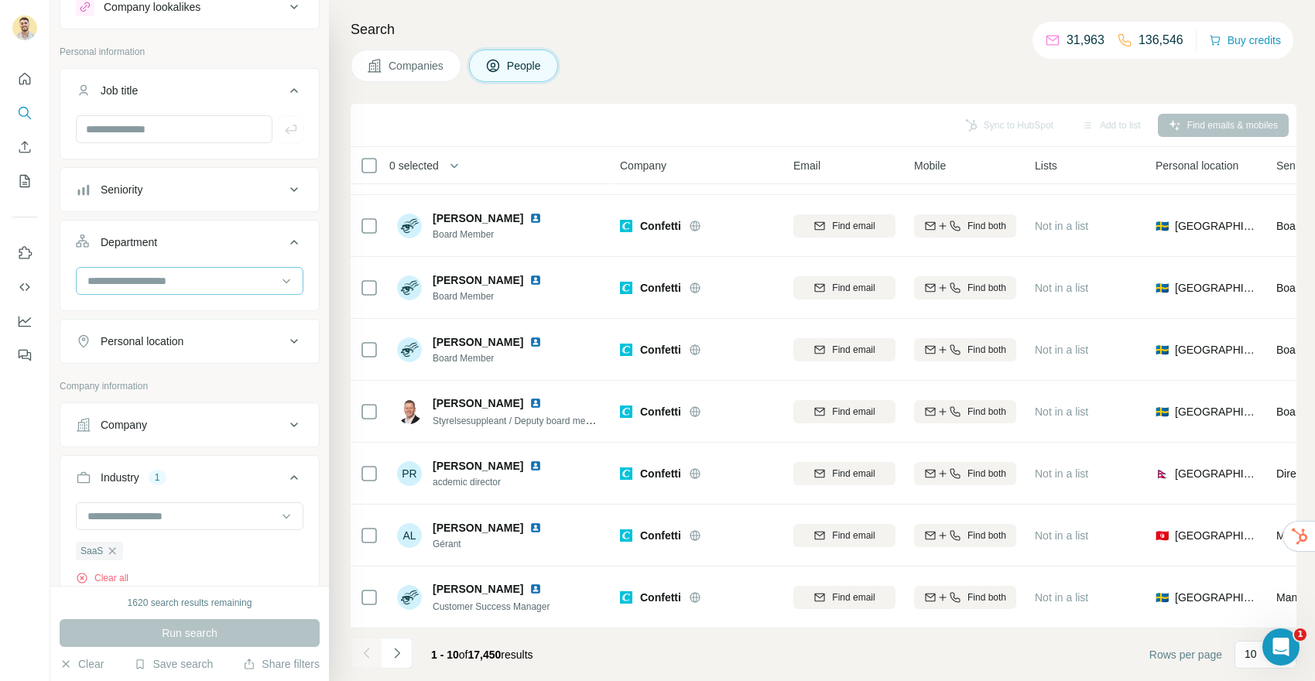
click at [149, 276] on input at bounding box center [181, 280] width 191 height 17
click at [303, 253] on button "Department" at bounding box center [189, 245] width 258 height 43
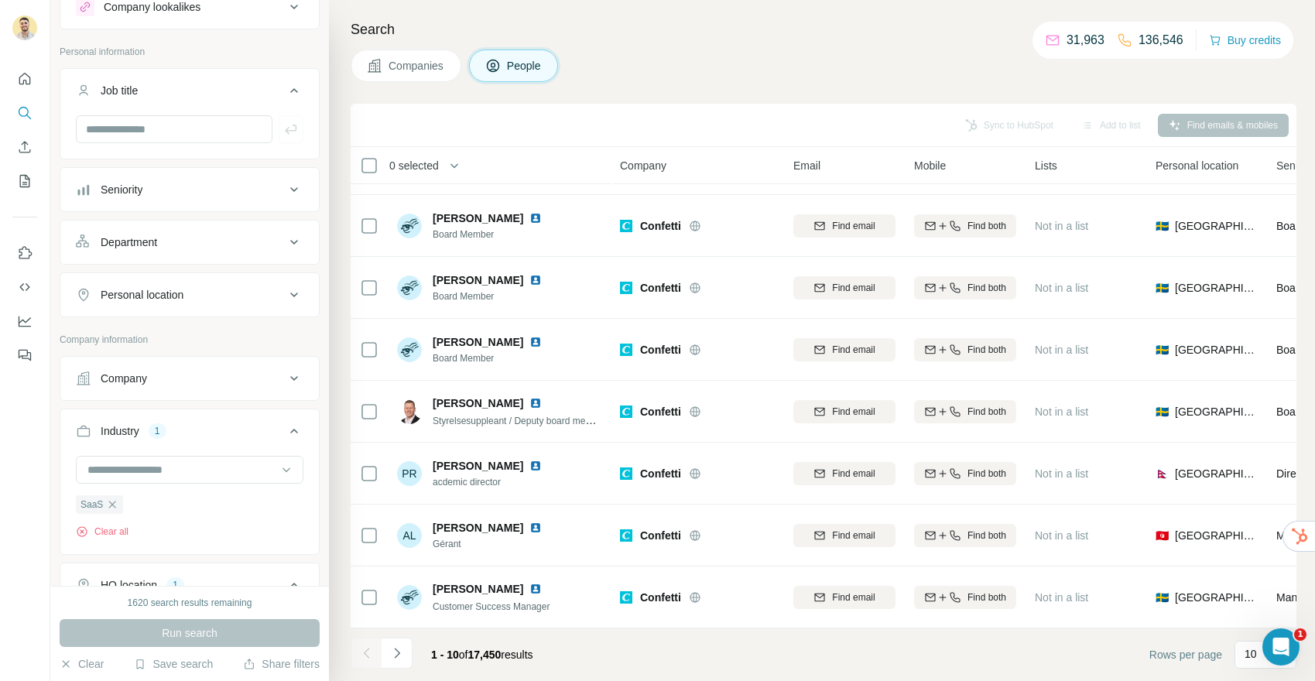
click at [426, 59] on span "Companies" at bounding box center [416, 65] width 56 height 15
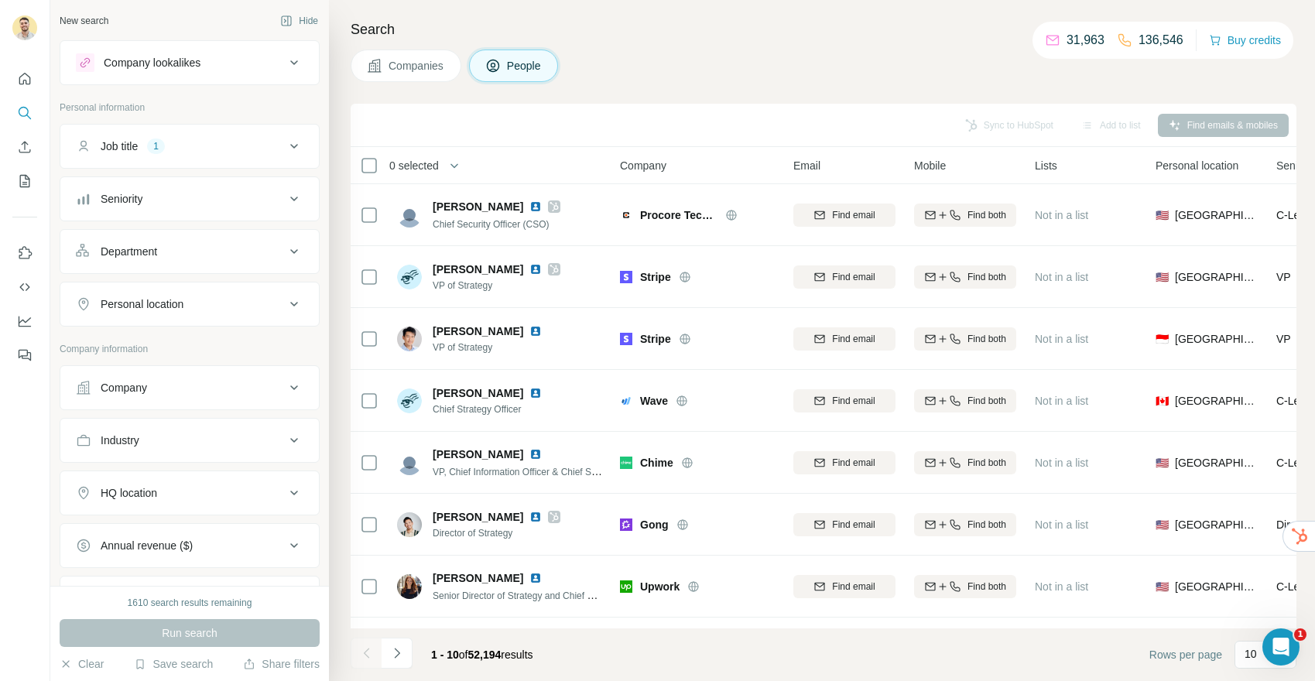
click at [246, 63] on div "Company lookalikes" at bounding box center [180, 62] width 209 height 19
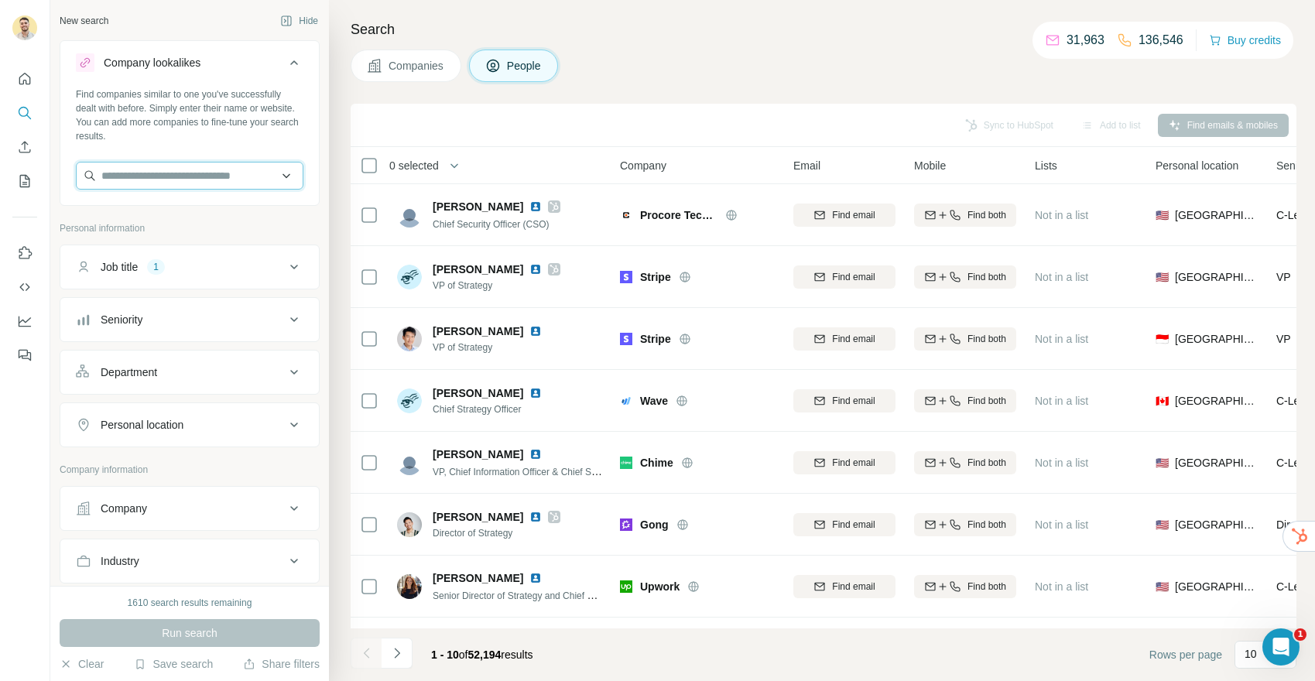
click at [173, 177] on input "text" at bounding box center [189, 176] width 227 height 28
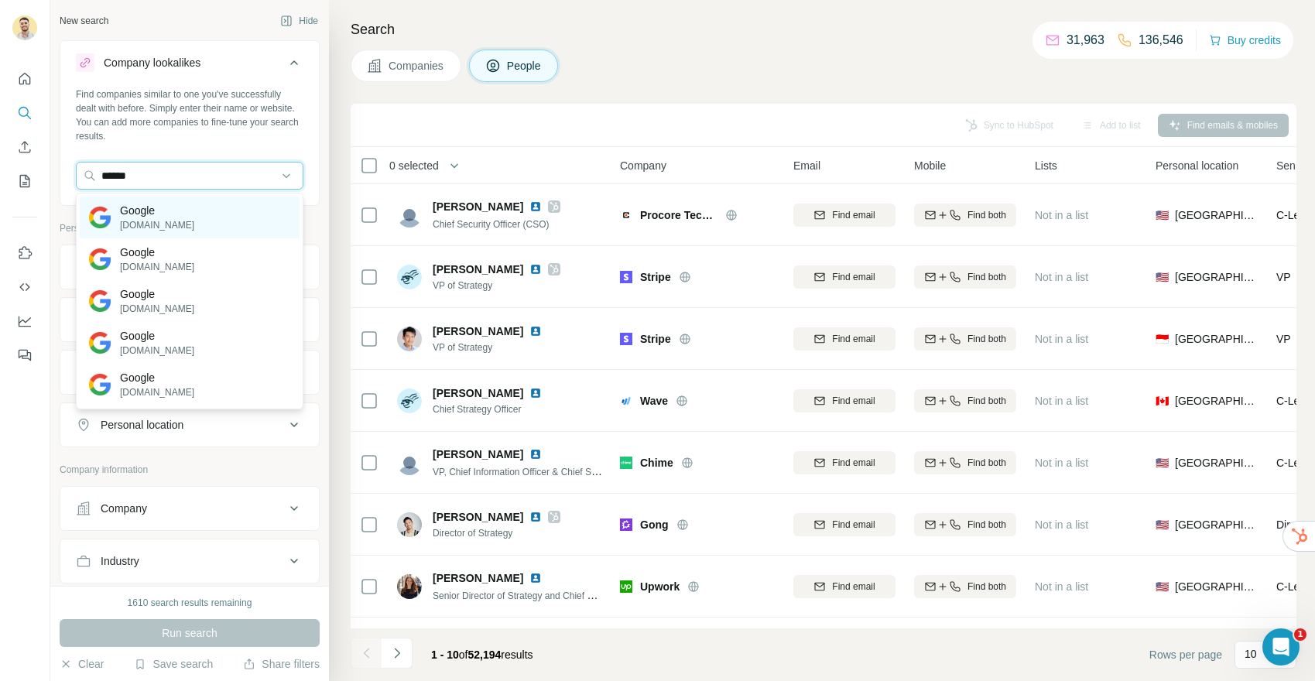
type input "******"
click at [176, 213] on div "Google [DOMAIN_NAME]" at bounding box center [190, 218] width 220 height 42
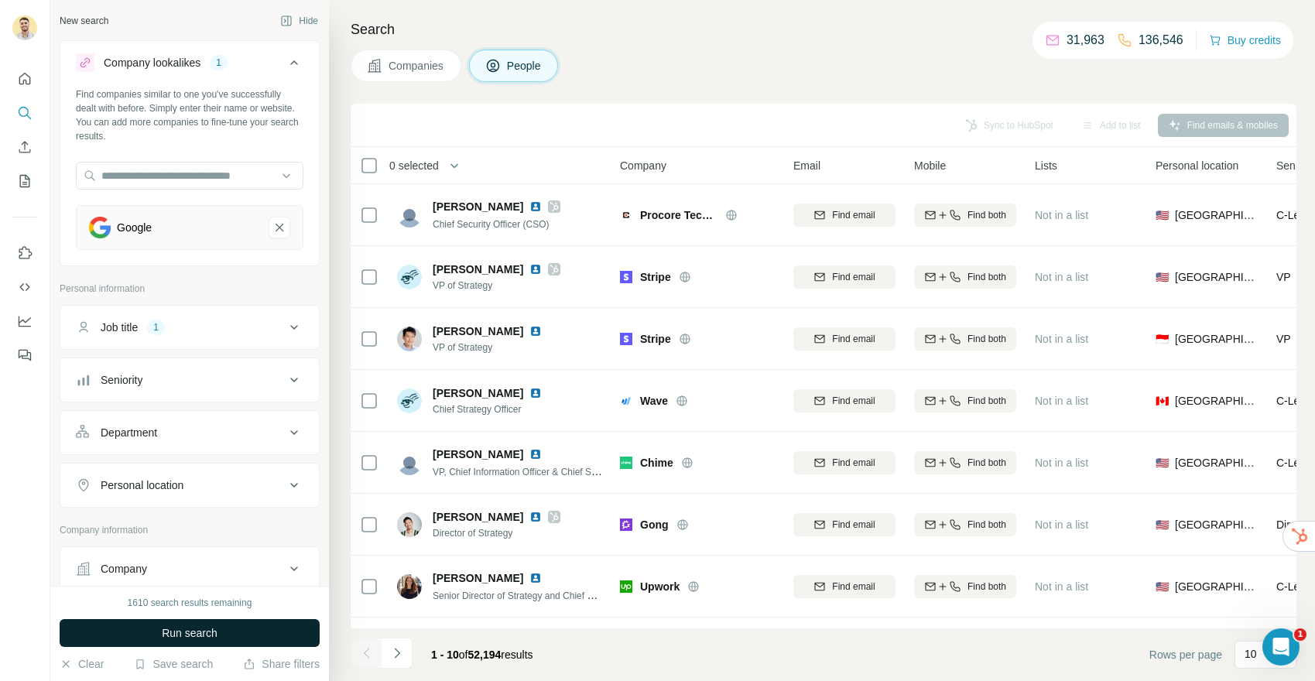
click at [200, 634] on span "Run search" at bounding box center [190, 632] width 56 height 15
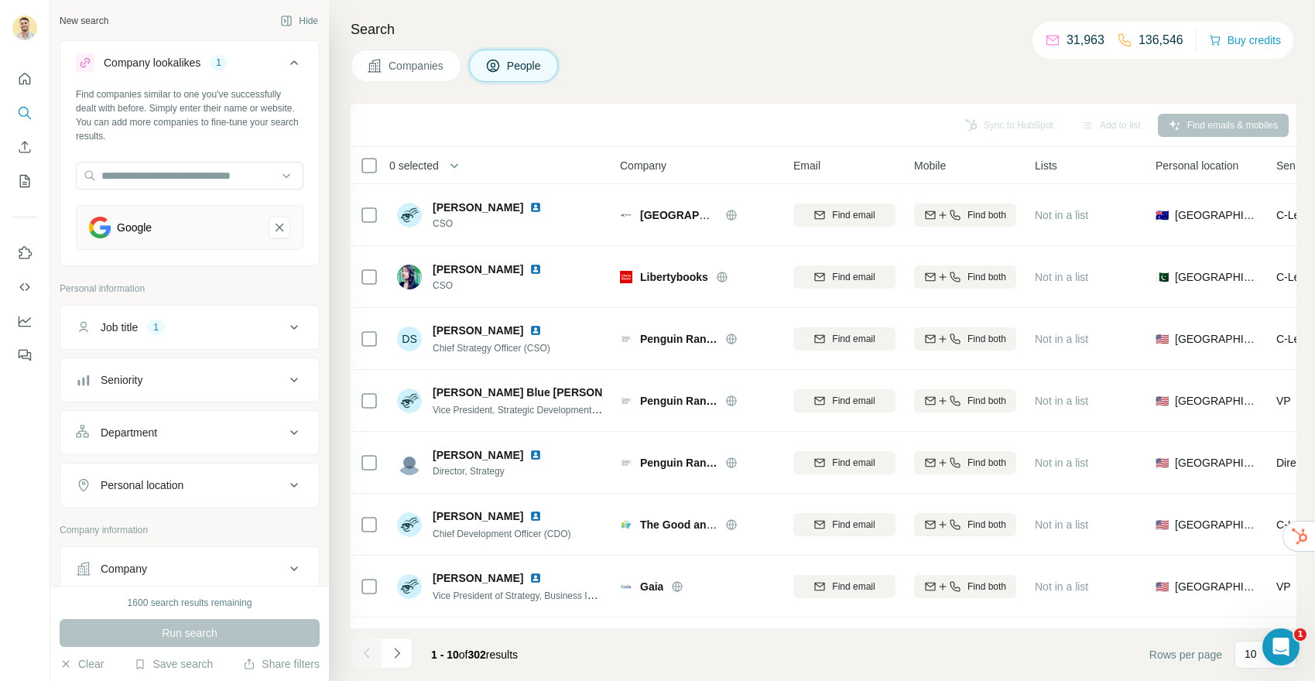
click at [424, 61] on span "Companies" at bounding box center [416, 65] width 56 height 15
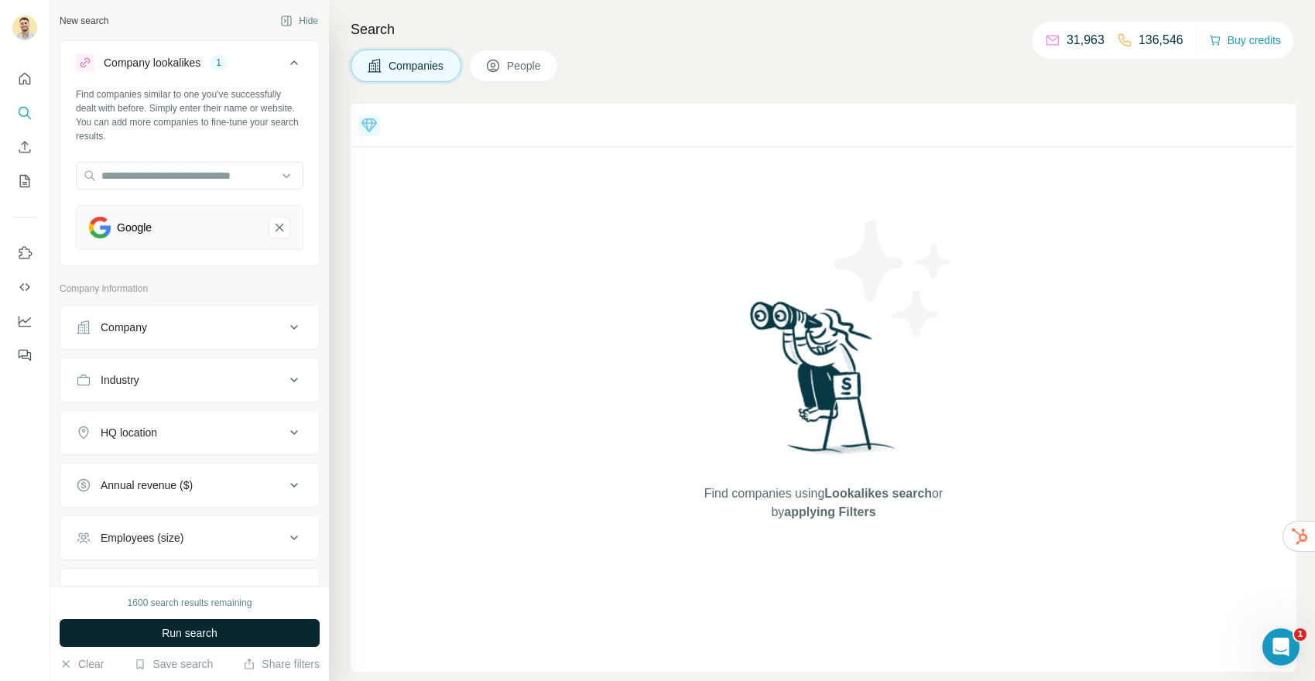
click at [214, 633] on span "Run search" at bounding box center [190, 632] width 56 height 15
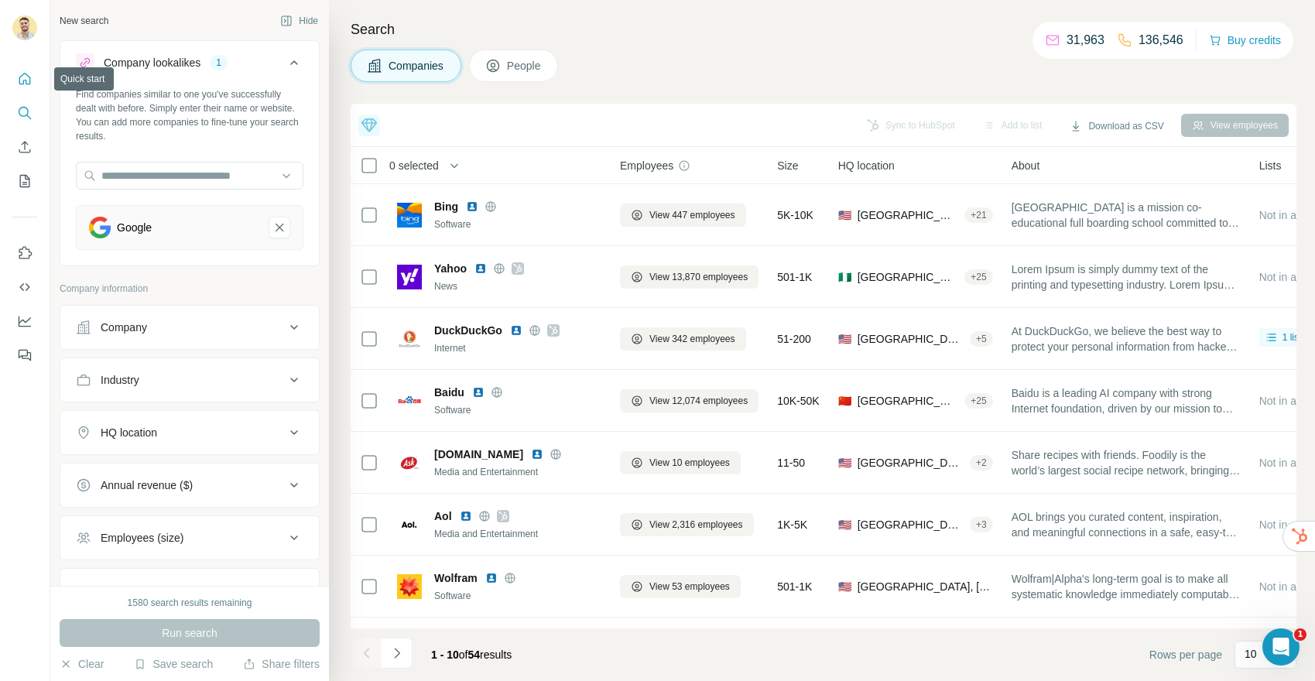
click at [19, 78] on icon "Quick start" at bounding box center [25, 79] width 12 height 12
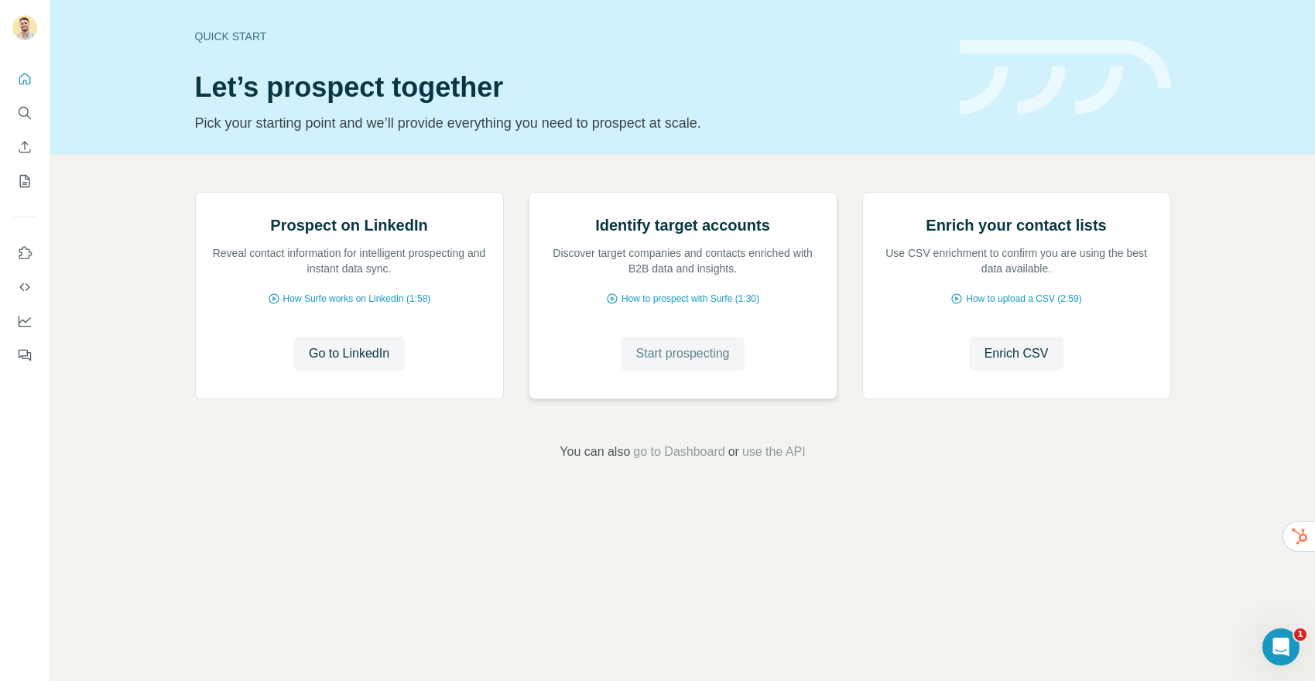
click at [686, 363] on span "Start prospecting" at bounding box center [683, 353] width 94 height 19
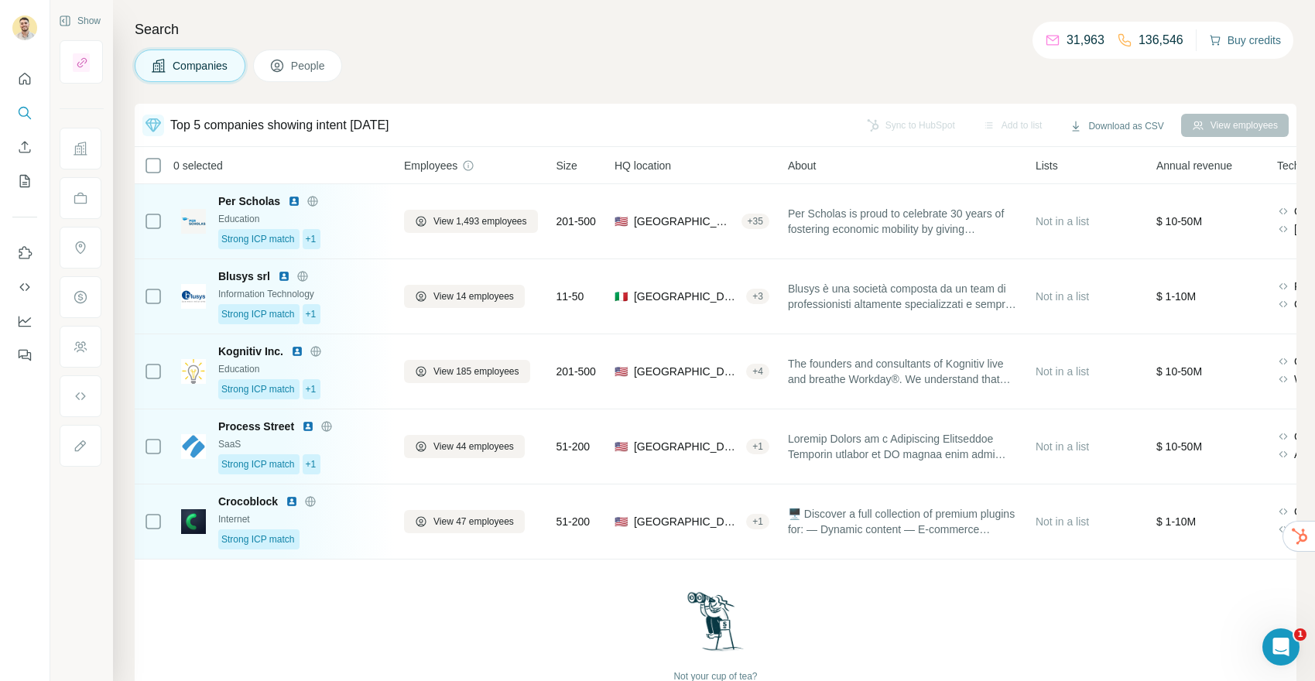
click at [1243, 38] on button "Buy credits" at bounding box center [1245, 40] width 72 height 22
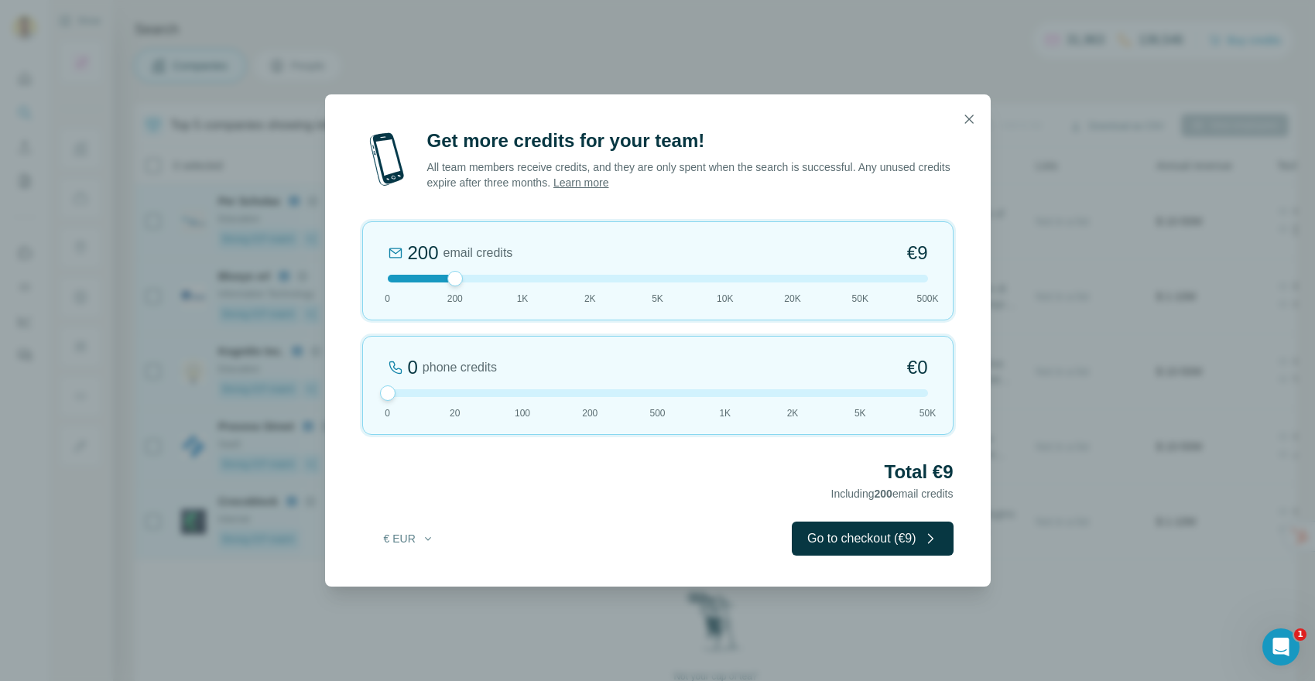
drag, startPoint x: 454, startPoint y: 394, endPoint x: 331, endPoint y: 390, distance: 123.1
click at [330, 390] on div "Get more credits for your team! All team members receive credits, and they are …" at bounding box center [657, 357] width 665 height 458
click at [962, 122] on icon "button" at bounding box center [968, 118] width 15 height 15
